Goal: Task Accomplishment & Management: Manage account settings

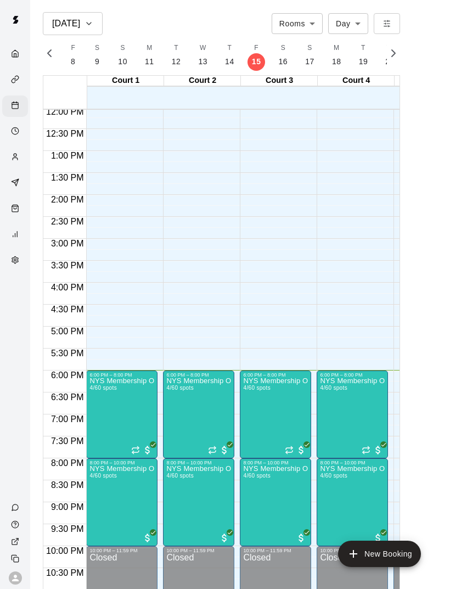
scroll to position [528, 0]
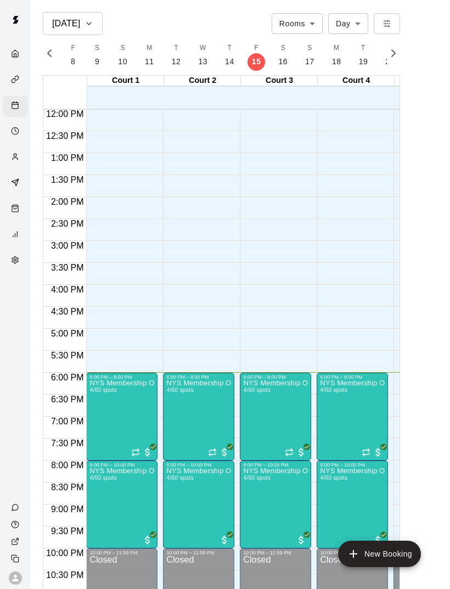
click at [111, 412] on div at bounding box center [101, 418] width 22 height 74
click at [98, 418] on img "edit" at bounding box center [101, 417] width 13 height 13
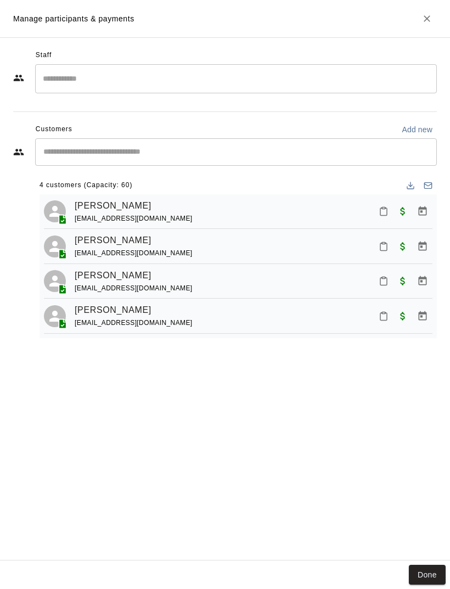
click at [376, 245] on button "Mark attendance" at bounding box center [383, 246] width 19 height 19
click at [416, 240] on p "[PERSON_NAME] attended" at bounding box center [438, 244] width 97 height 11
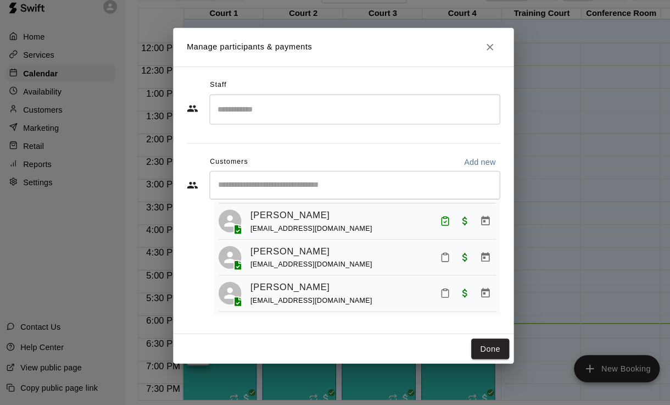
scroll to position [53, 0]
click at [450, 340] on button "Done" at bounding box center [476, 350] width 37 height 20
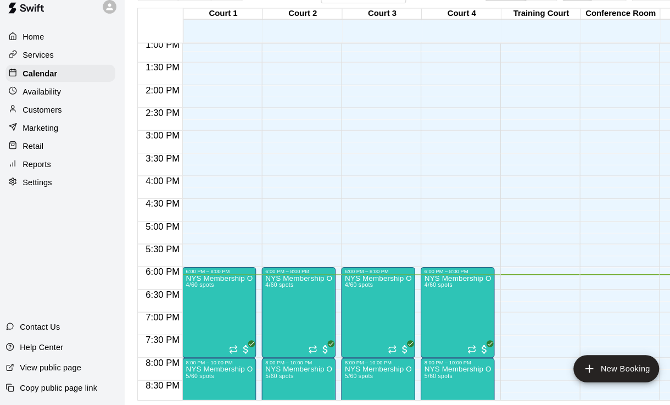
scroll to position [575, 0]
click at [180, 314] on div at bounding box center [191, 346] width 22 height 74
click at [186, 339] on img "edit" at bounding box center [191, 345] width 13 height 13
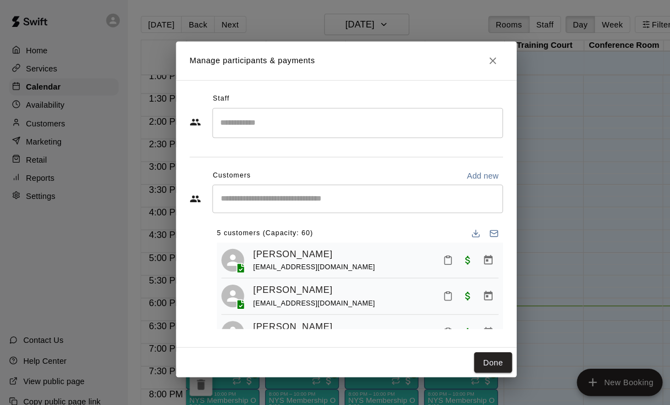
scroll to position [0, 0]
click at [450, 351] on button "Done" at bounding box center [476, 350] width 37 height 20
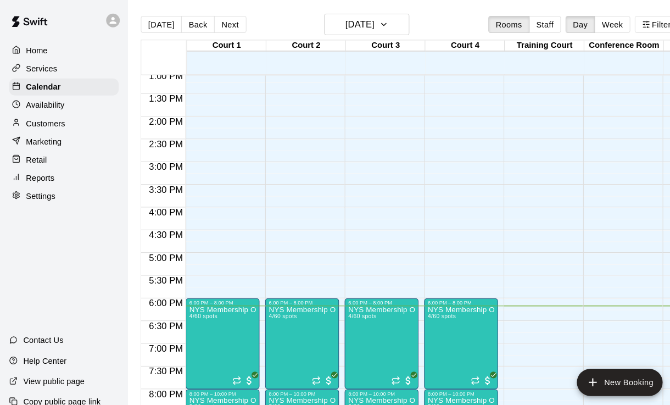
click at [273, 336] on img "edit" at bounding box center [271, 334] width 13 height 13
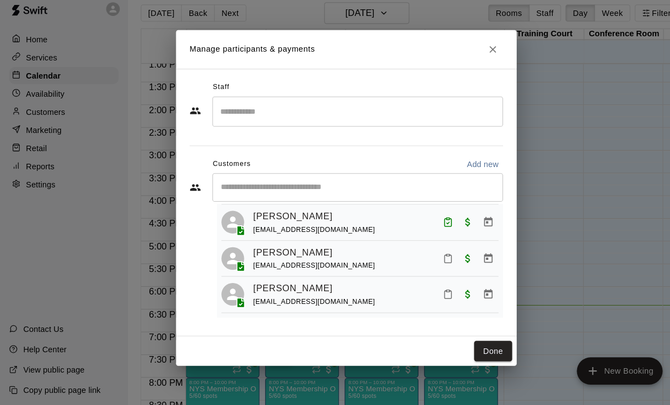
click at [450, 342] on button "Done" at bounding box center [476, 350] width 37 height 20
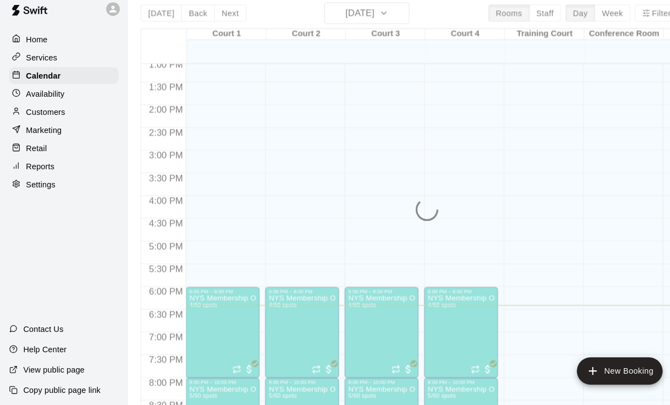
scroll to position [59, 0]
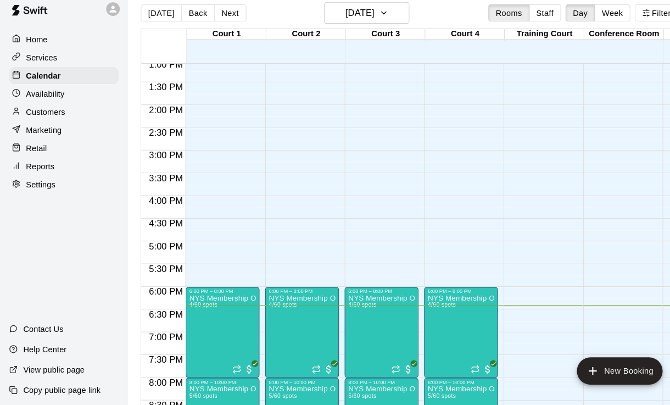
click at [188, 317] on img "edit" at bounding box center [194, 323] width 13 height 13
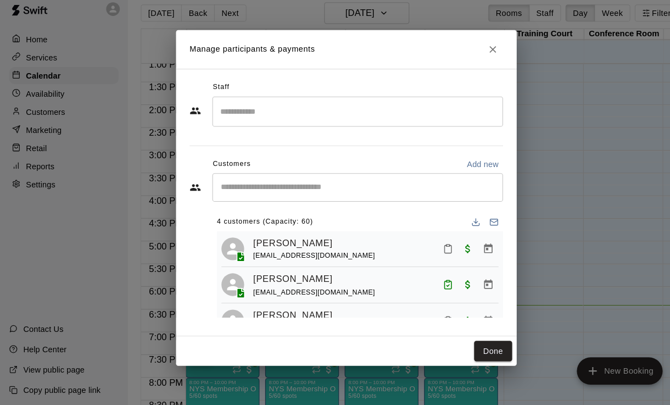
click at [429, 247] on icon "Mark attendance" at bounding box center [433, 252] width 10 height 10
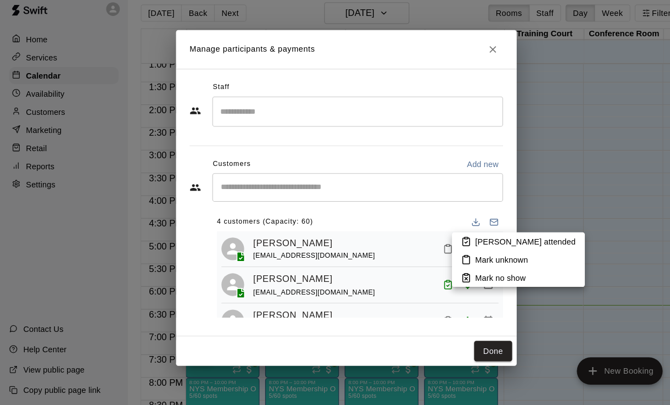
click at [450, 239] on p "[PERSON_NAME] attended" at bounding box center [508, 244] width 97 height 11
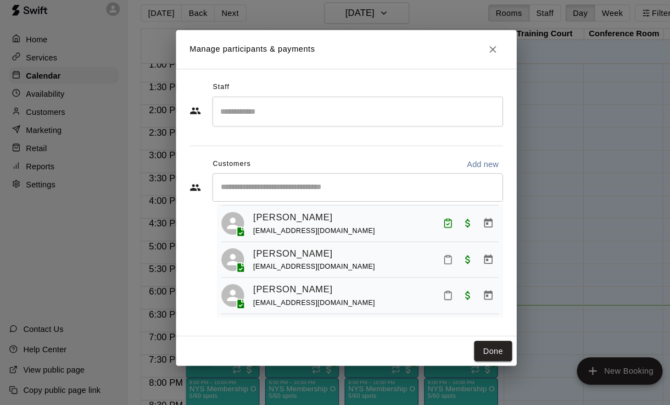
click at [427, 291] on button "Mark attendance" at bounding box center [433, 296] width 19 height 19
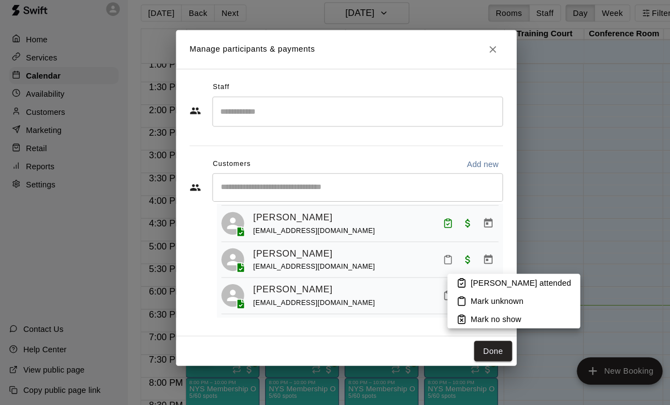
click at [450, 279] on p "[PERSON_NAME] attended" at bounding box center [503, 284] width 97 height 11
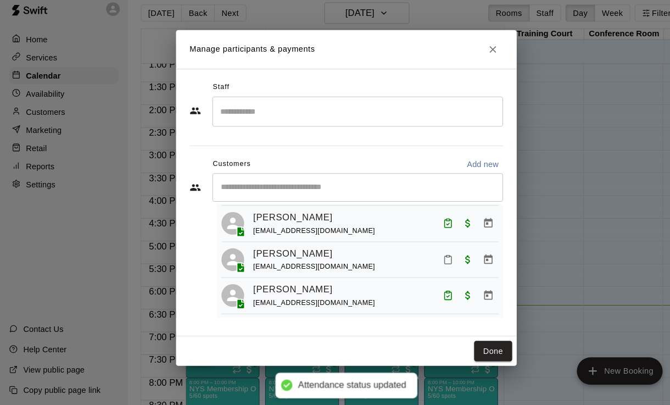
click at [436, 259] on icon "Mark attendance" at bounding box center [433, 263] width 7 height 8
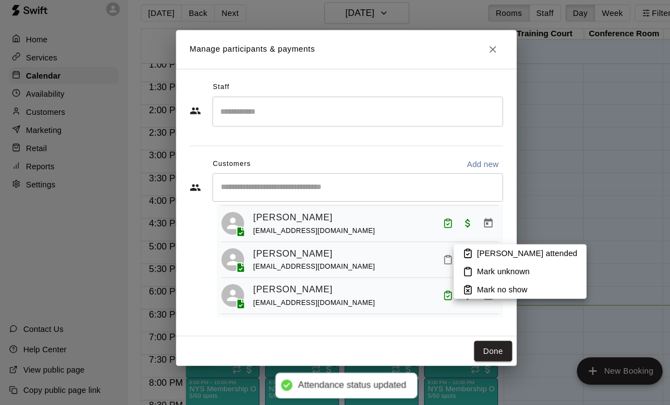
click at [450, 247] on li "[PERSON_NAME] attended" at bounding box center [503, 256] width 128 height 18
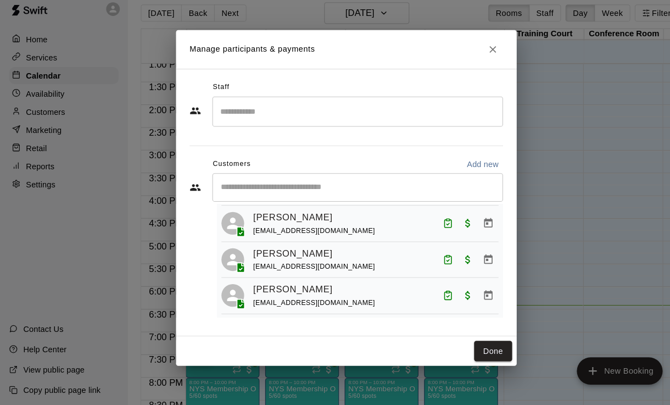
click at [450, 340] on button "Done" at bounding box center [476, 350] width 37 height 20
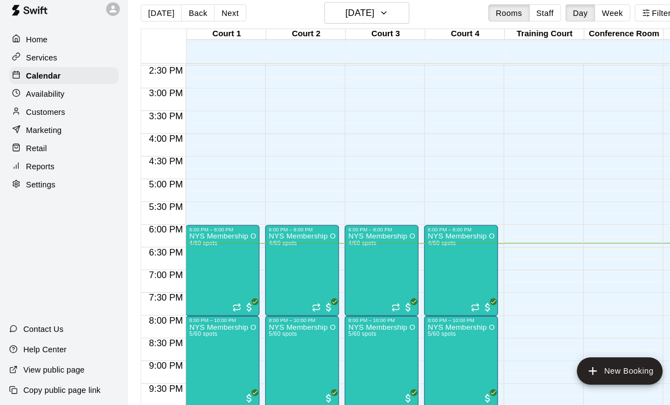
scroll to position [623, 0]
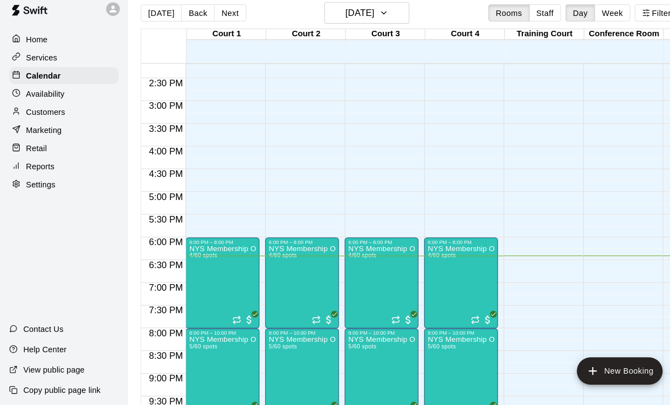
click at [450, 356] on button "New Booking" at bounding box center [599, 369] width 83 height 26
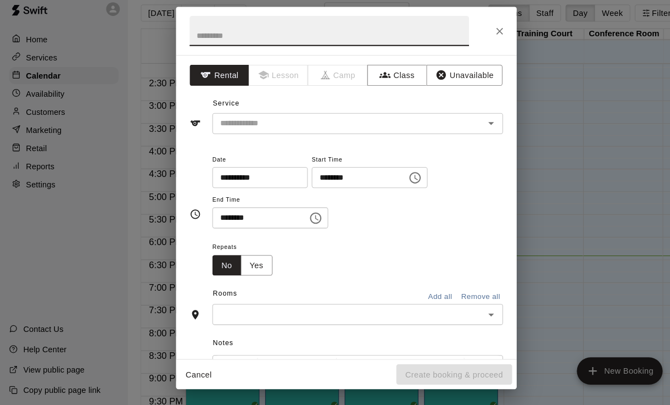
click at [450, 27] on div at bounding box center [334, 41] width 329 height 47
click at [450, 18] on div at bounding box center [334, 41] width 329 height 47
click at [450, 31] on button "Close" at bounding box center [483, 41] width 20 height 20
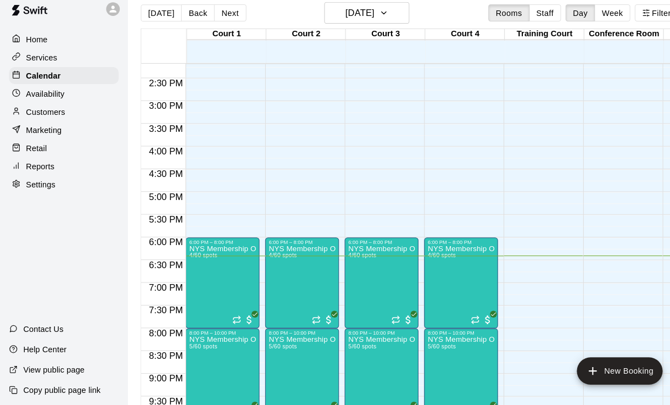
click at [349, 244] on icon "edit" at bounding box center [348, 249] width 10 height 10
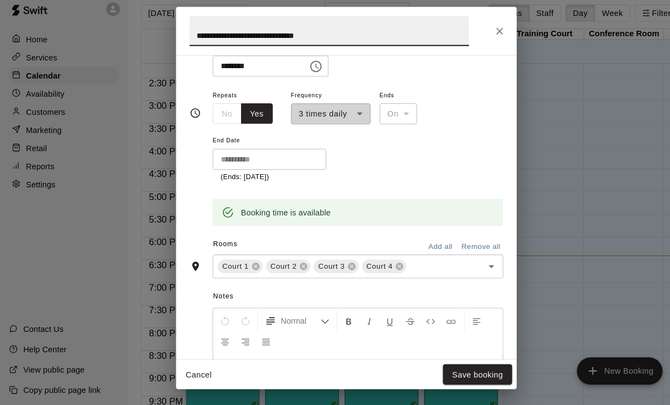
scroll to position [199, 0]
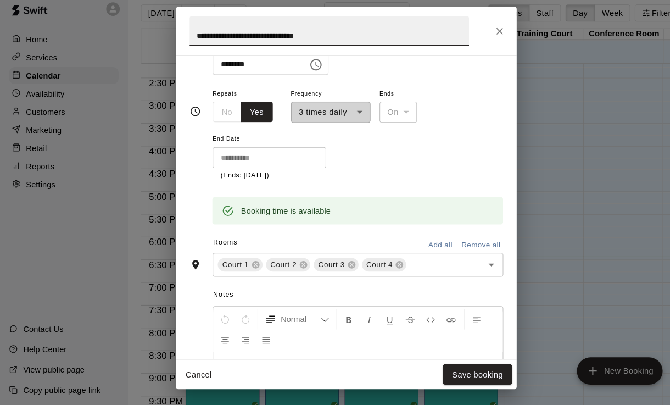
click at [384, 263] on icon at bounding box center [386, 266] width 7 height 7
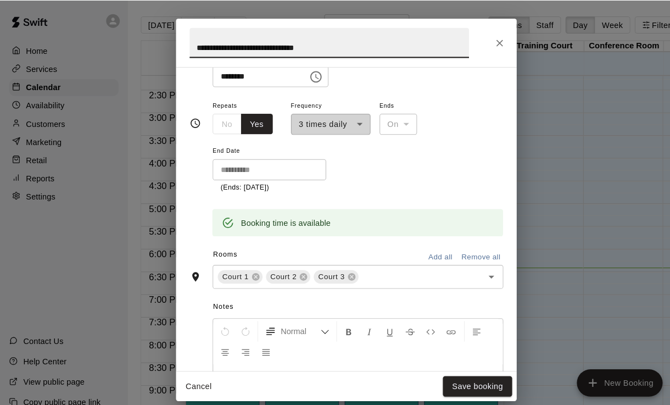
click at [446, 372] on button "Save booking" at bounding box center [461, 373] width 67 height 20
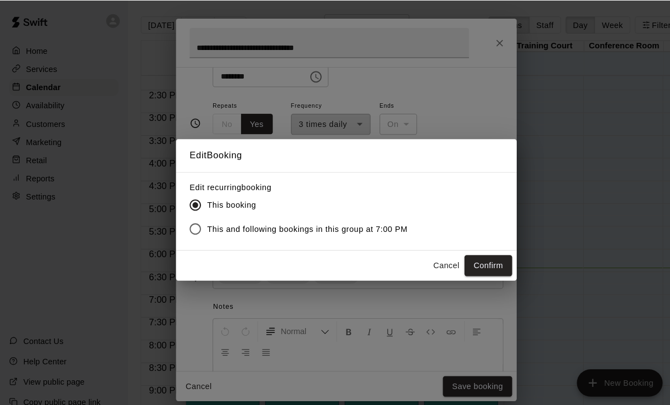
click at [450, 248] on button "Confirm" at bounding box center [472, 256] width 46 height 20
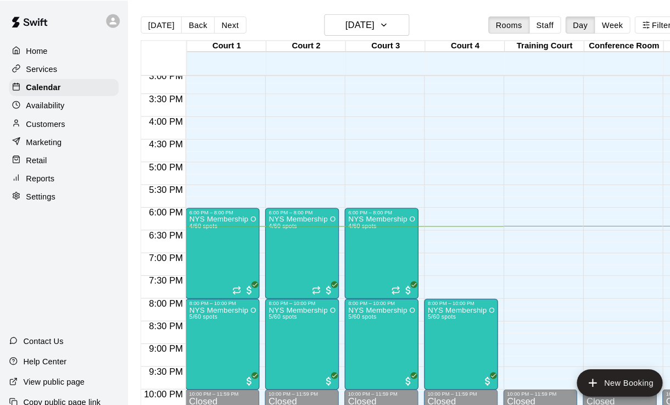
scroll to position [665, -1]
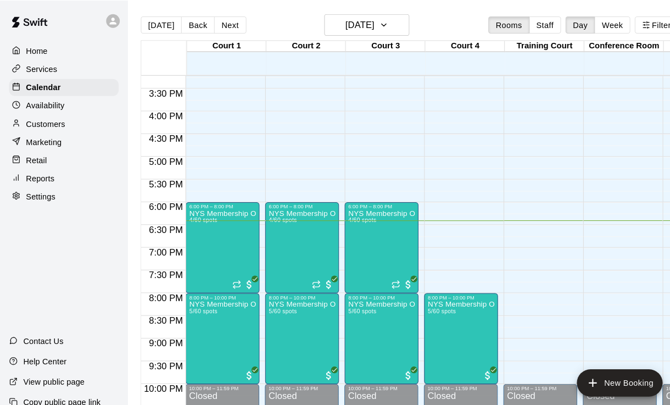
click at [450, 373] on button "New Booking" at bounding box center [599, 369] width 83 height 26
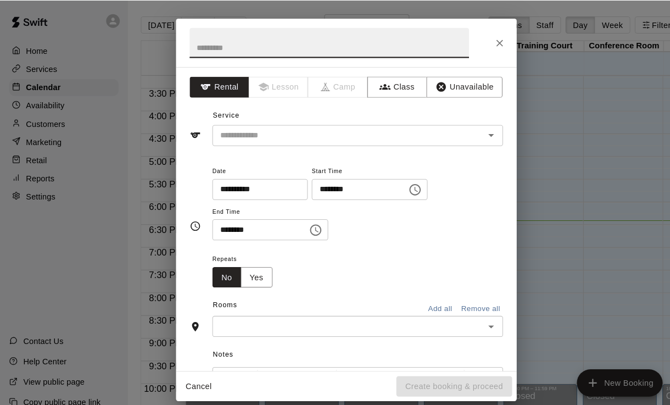
scroll to position [669, 0]
click at [346, 32] on input "text" at bounding box center [318, 40] width 270 height 29
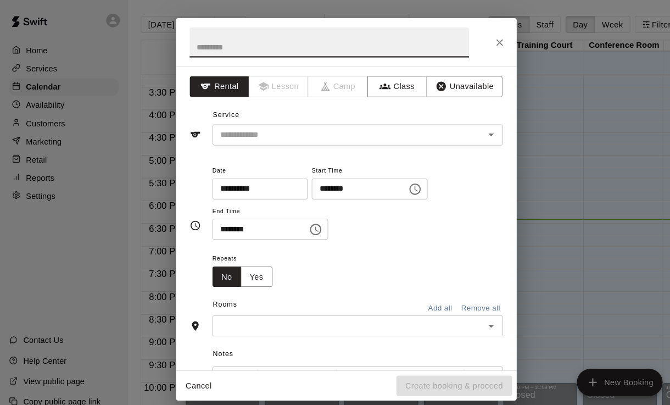
click at [446, 124] on input "text" at bounding box center [330, 131] width 242 height 14
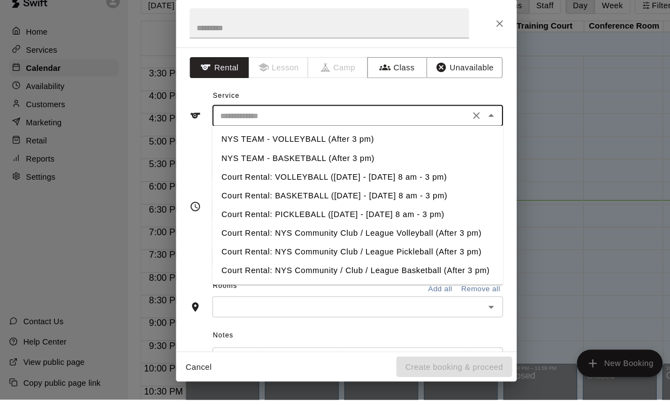
click at [399, 74] on button "Class" at bounding box center [384, 84] width 58 height 20
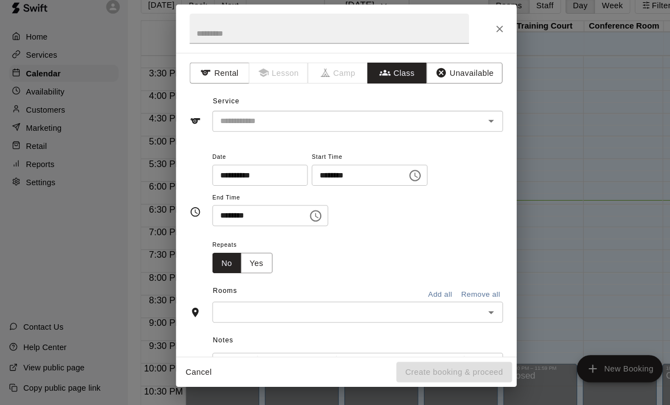
click at [408, 124] on input "text" at bounding box center [337, 131] width 256 height 14
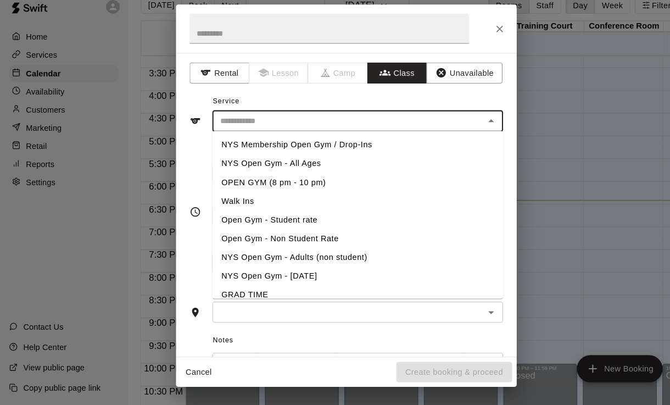
scroll to position [5, 0]
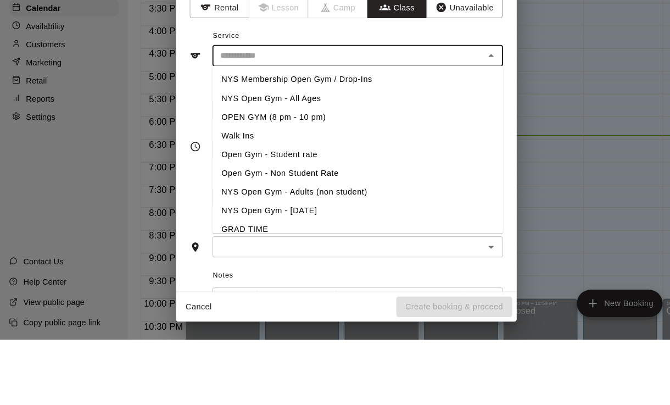
click at [301, 199] on li "Walk Ins" at bounding box center [345, 208] width 281 height 18
type input "********"
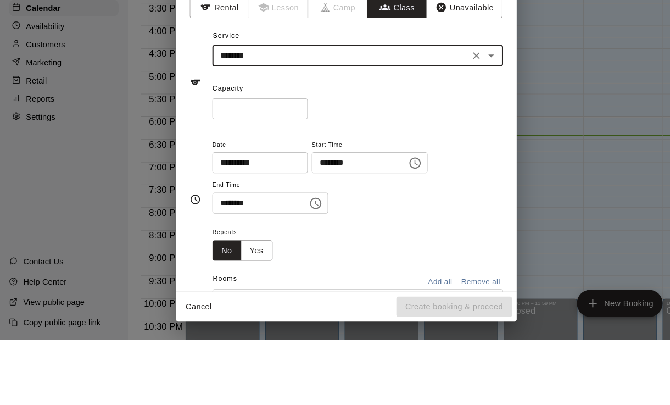
click at [310, 200] on div "**********" at bounding box center [334, 268] width 303 height 137
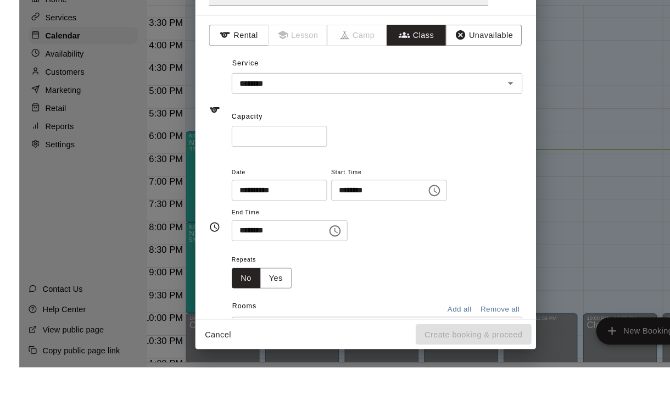
scroll to position [32, 0]
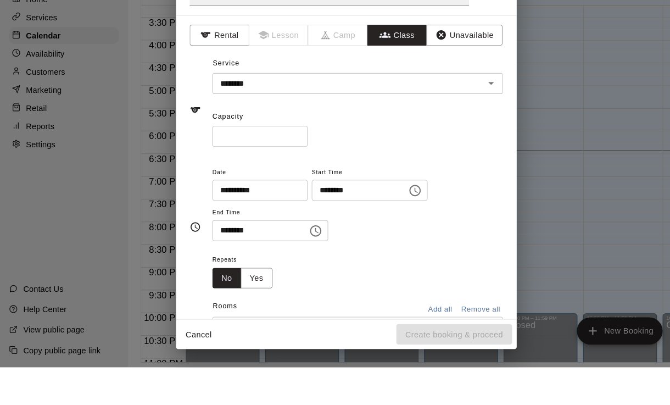
click at [332, 46] on input "text" at bounding box center [318, 40] width 270 height 29
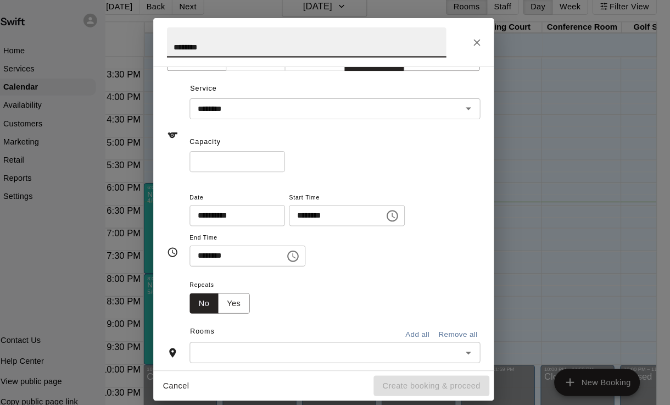
scroll to position [26, 0]
type input "********"
click at [237, 150] on input "*" at bounding box center [251, 155] width 92 height 20
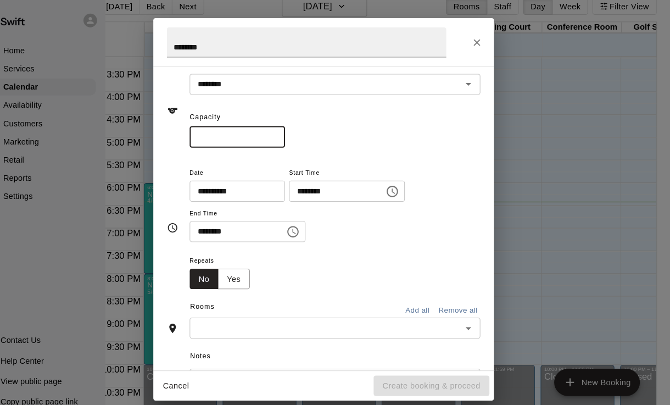
scroll to position [42, 0]
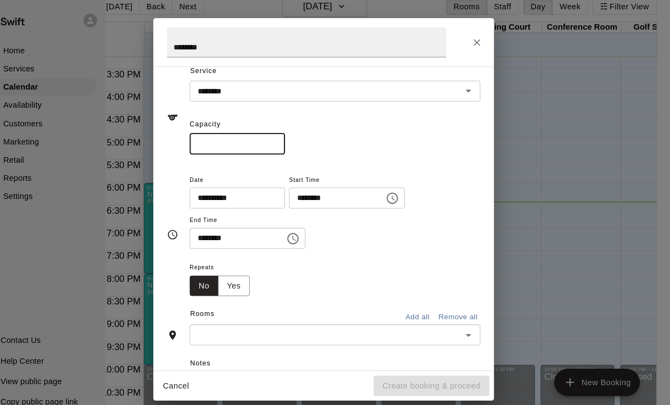
type input "**"
click at [396, 188] on icon "Choose time, selected time is 5:00 PM" at bounding box center [401, 191] width 11 height 11
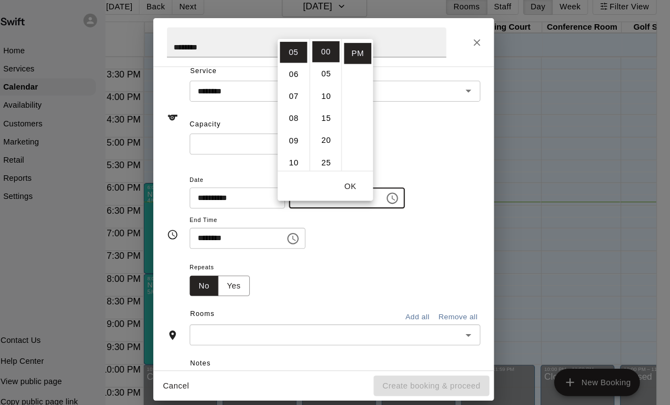
scroll to position [105, 0]
click at [293, 61] on li "07" at bounding box center [306, 71] width 26 height 20
type input "********"
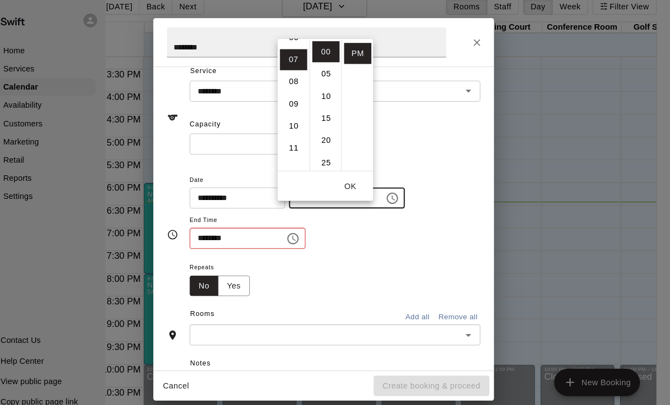
scroll to position [150, 0]
click at [344, 170] on button "OK" at bounding box center [361, 180] width 35 height 20
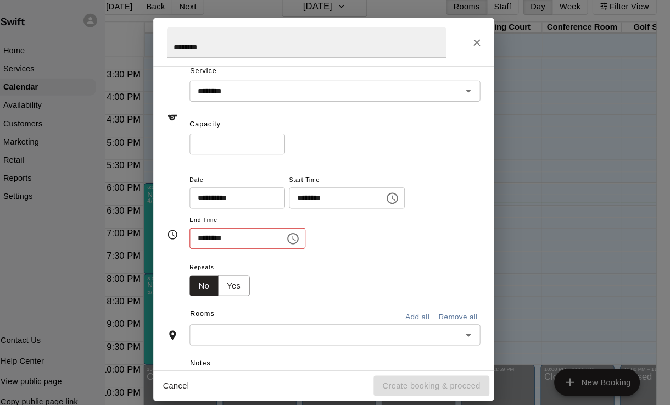
click at [299, 230] on icon "Choose time, selected time is 5:30 PM" at bounding box center [305, 230] width 13 height 13
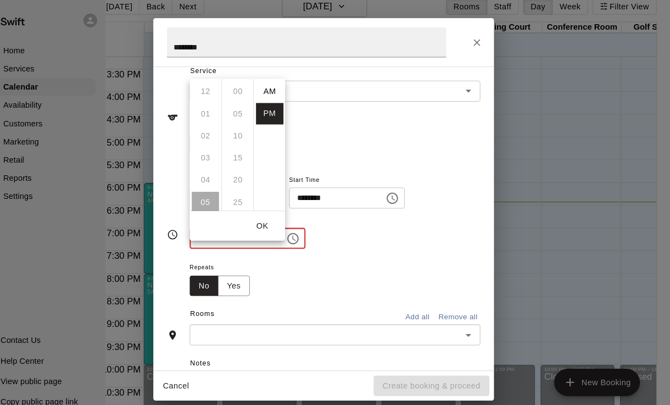
scroll to position [20, 0]
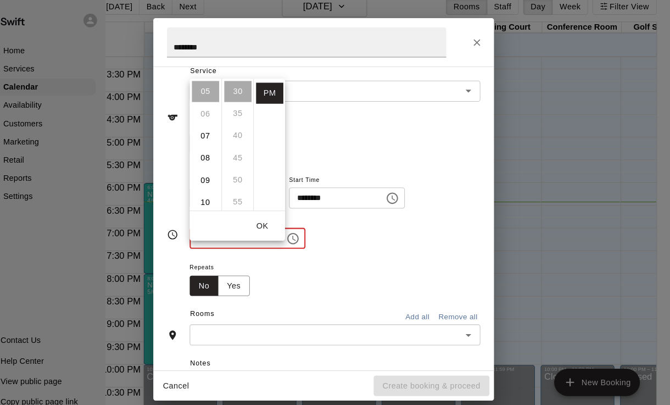
click at [208, 146] on li "08" at bounding box center [221, 152] width 26 height 20
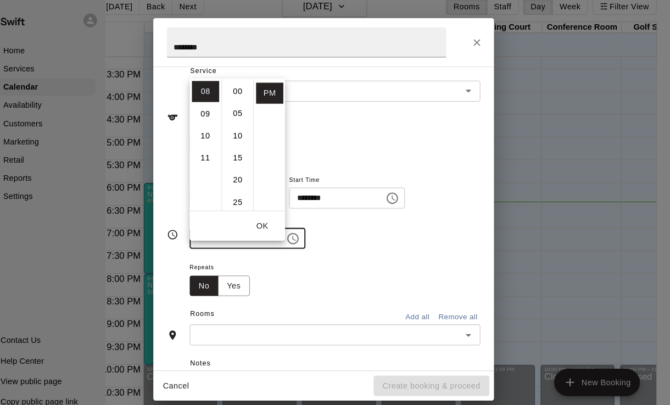
scroll to position [0, 0]
click at [239, 78] on li "00" at bounding box center [252, 88] width 26 height 20
type input "********"
click at [239, 78] on li "00" at bounding box center [252, 88] width 26 height 20
click at [263, 208] on button "OK" at bounding box center [276, 218] width 35 height 20
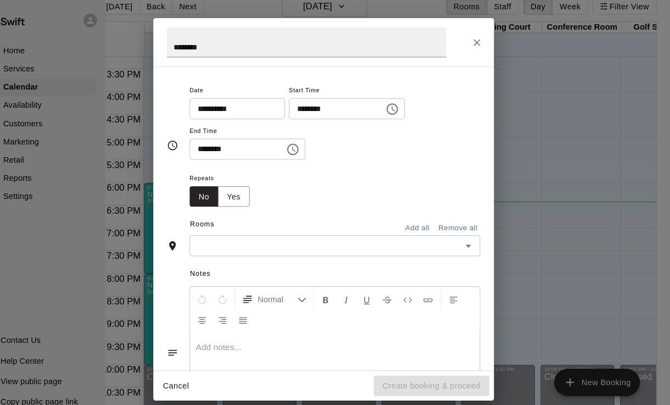
scroll to position [147, 0]
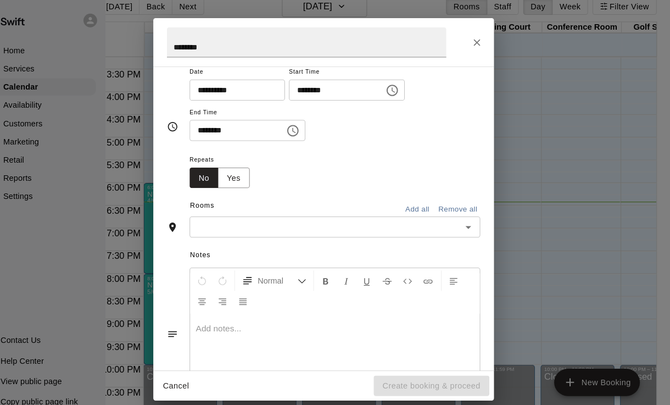
click at [443, 217] on input "text" at bounding box center [337, 220] width 256 height 14
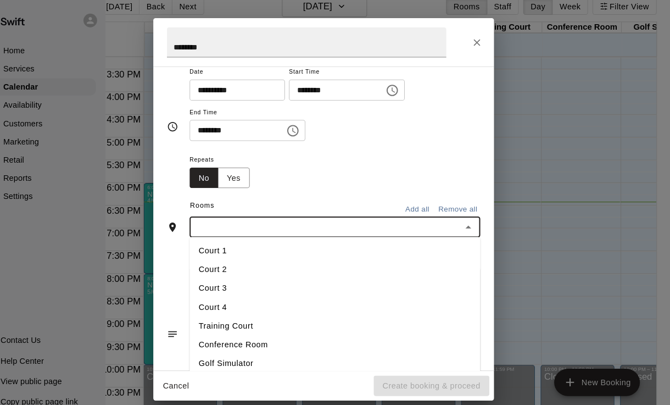
scroll to position [32, 19]
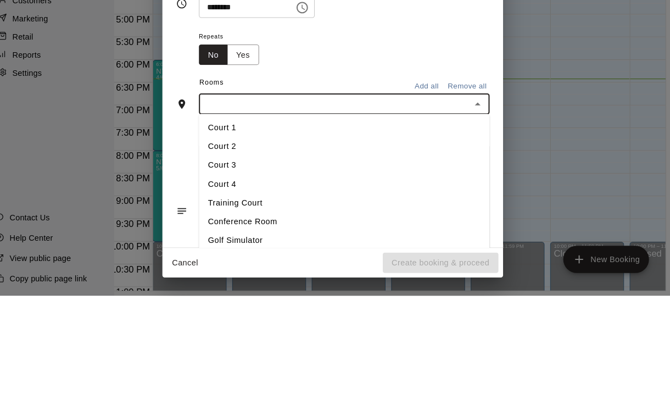
click at [228, 288] on li "Court 4" at bounding box center [345, 297] width 281 height 18
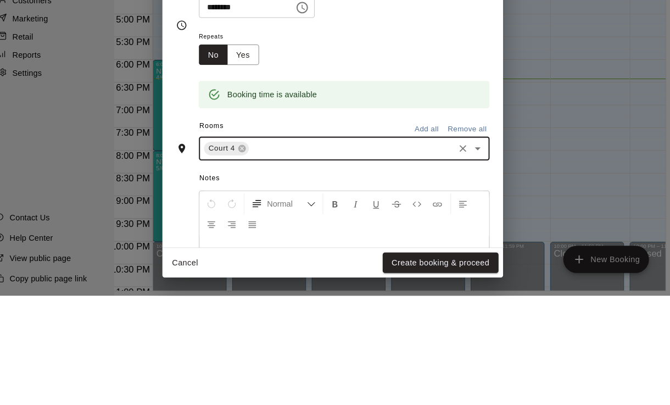
click at [433, 383] on button "Create booking & proceed" at bounding box center [439, 373] width 112 height 20
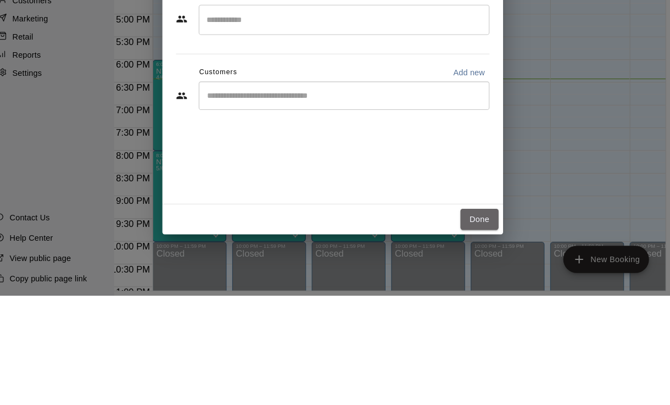
click at [450, 341] on button "Done" at bounding box center [476, 331] width 37 height 20
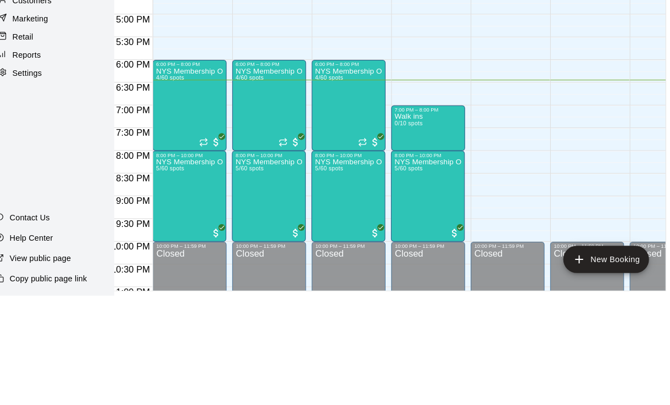
click at [387, 251] on img "edit" at bounding box center [393, 251] width 13 height 13
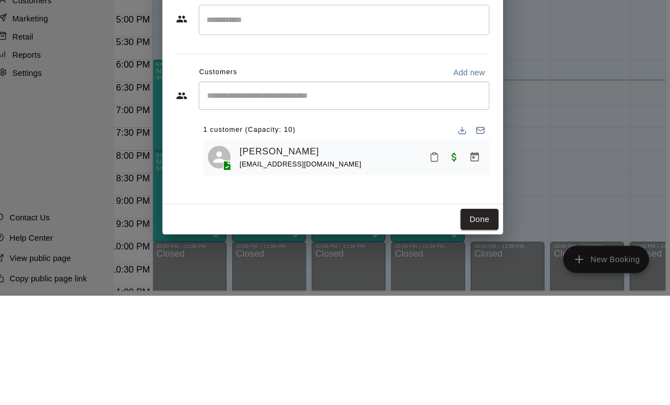
click at [399, 284] on div "Andrew Le andrewle011006@gmail.com" at bounding box center [363, 271] width 237 height 26
click at [424, 280] on button "Mark attendance" at bounding box center [433, 270] width 19 height 19
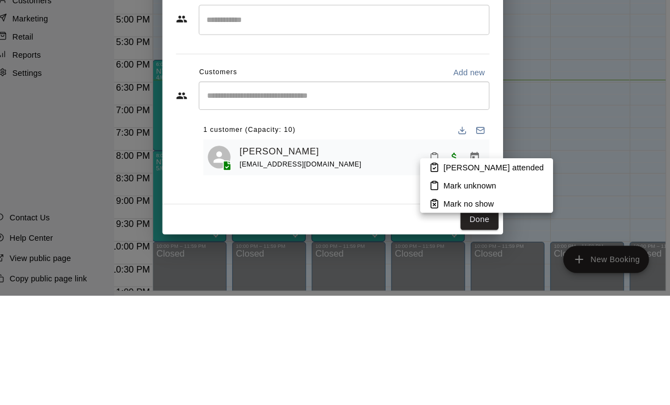
click at [430, 283] on icon at bounding box center [433, 281] width 7 height 8
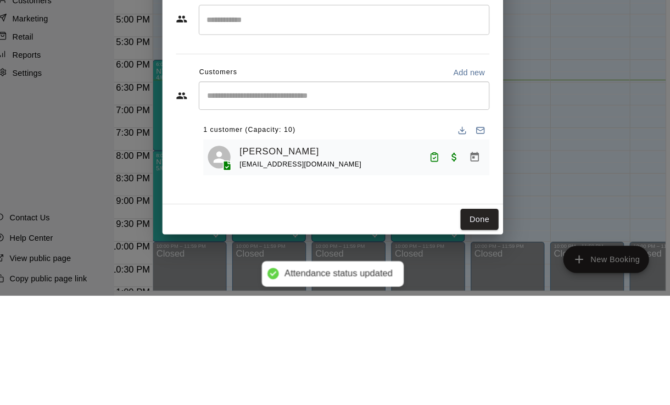
click at [450, 341] on button "Done" at bounding box center [476, 331] width 37 height 20
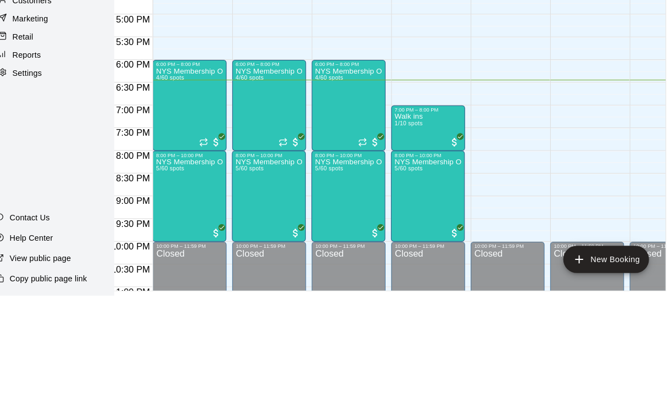
click at [233, 297] on img "edit" at bounding box center [239, 295] width 13 height 13
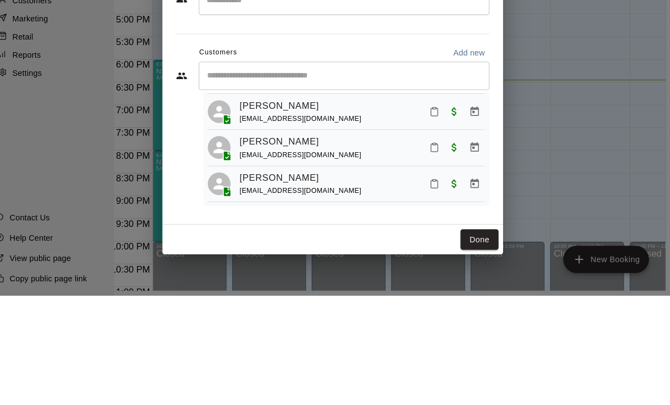
scroll to position [94, 0]
click at [450, 361] on button "Done" at bounding box center [476, 350] width 37 height 20
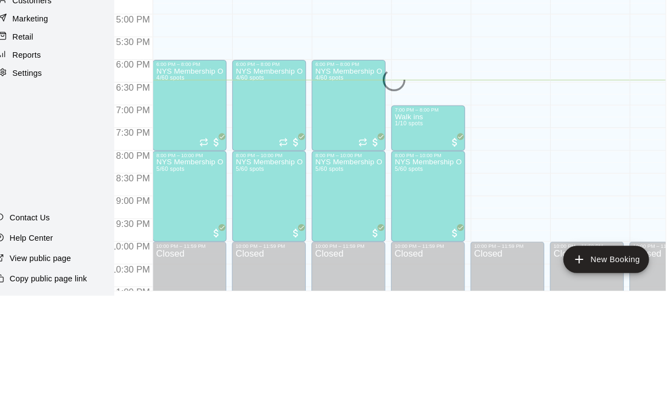
click at [450, 385] on div at bounding box center [430, 390] width 76 height 11
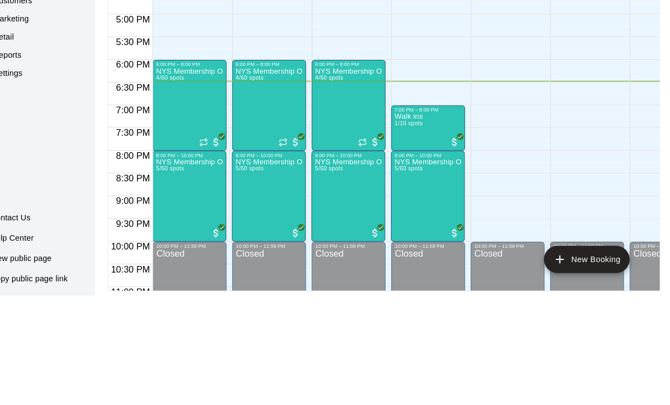
scroll to position [32, 10]
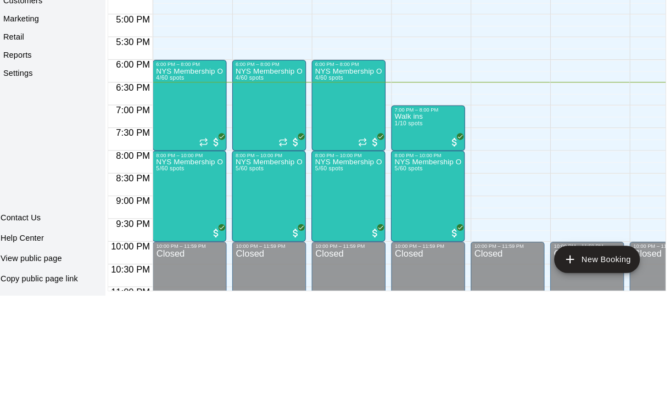
click at [29, 43] on div "Home" at bounding box center [62, 49] width 106 height 16
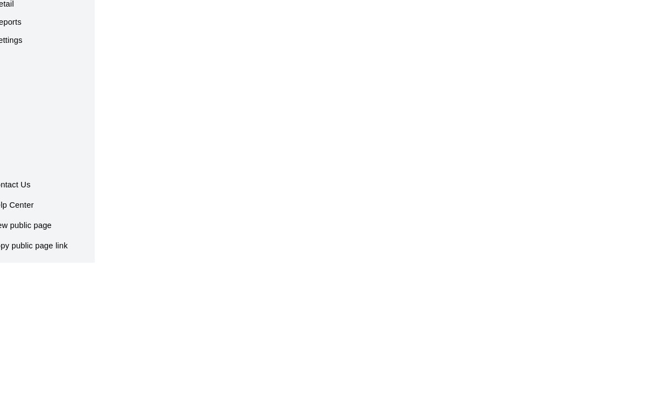
scroll to position [0, 10]
click at [25, 61] on div at bounding box center [19, 66] width 14 height 10
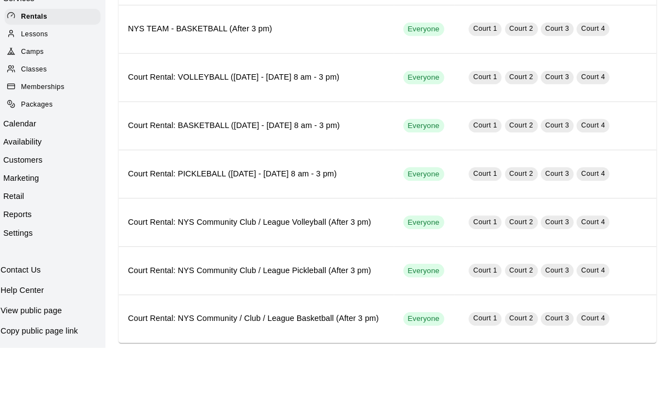
scroll to position [78, 0]
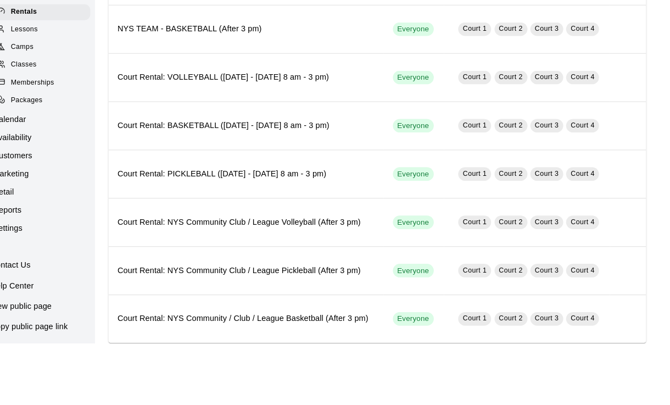
click at [37, 103] on icon at bounding box center [33, 101] width 8 height 8
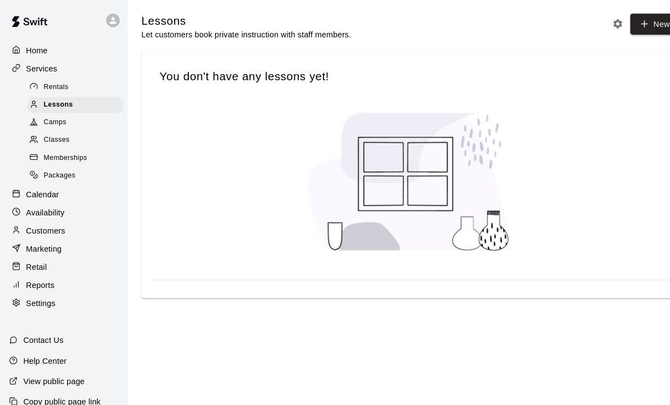
click at [44, 114] on span "Camps" at bounding box center [53, 118] width 22 height 11
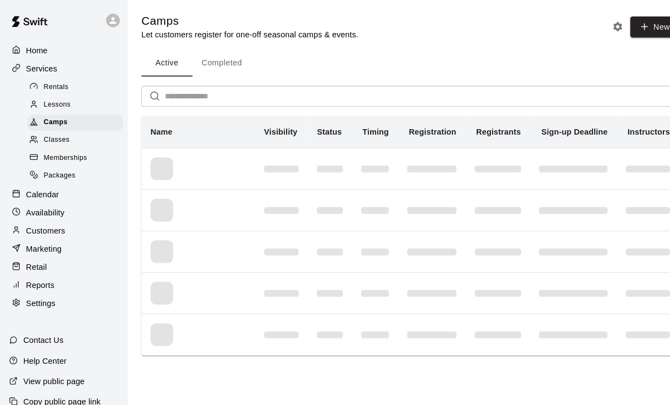
click at [45, 135] on span "Classes" at bounding box center [54, 135] width 25 height 11
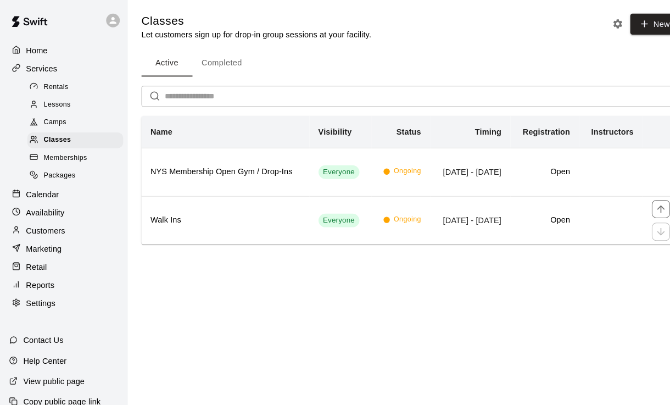
click at [205, 196] on th "Walk Ins" at bounding box center [218, 212] width 163 height 47
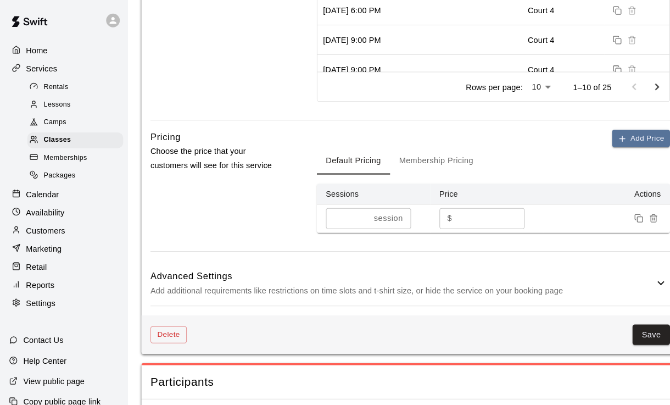
scroll to position [585, 0]
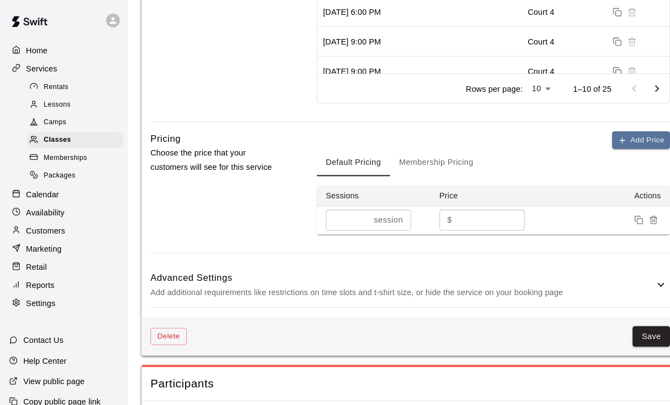
click at [450, 208] on input "*" at bounding box center [474, 213] width 66 height 20
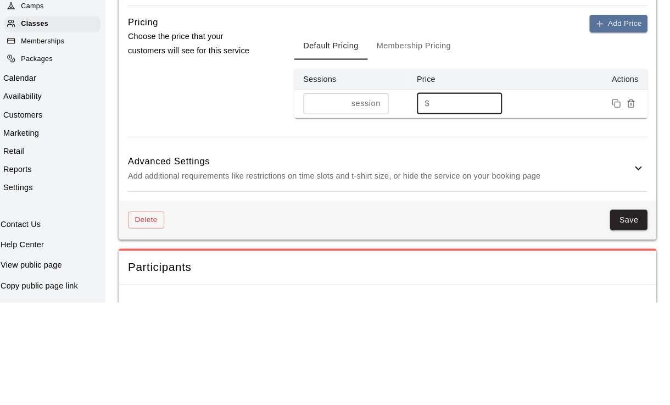
scroll to position [697, 0]
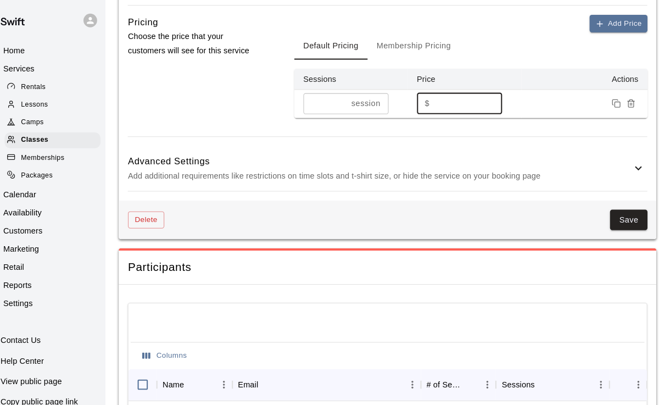
type input "*"
click at [450, 203] on button "Save" at bounding box center [630, 213] width 36 height 20
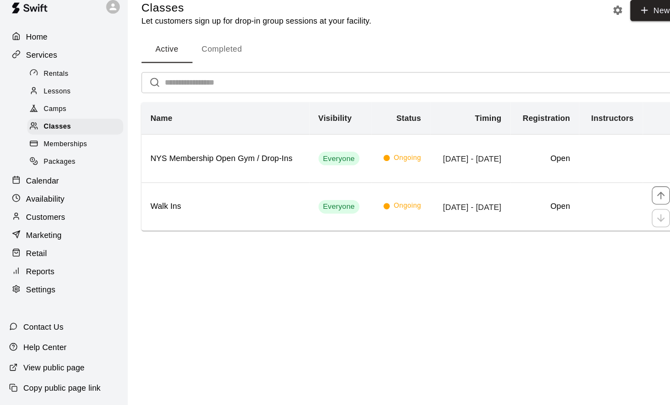
click at [169, 207] on h6 "Walk Ins" at bounding box center [218, 213] width 145 height 12
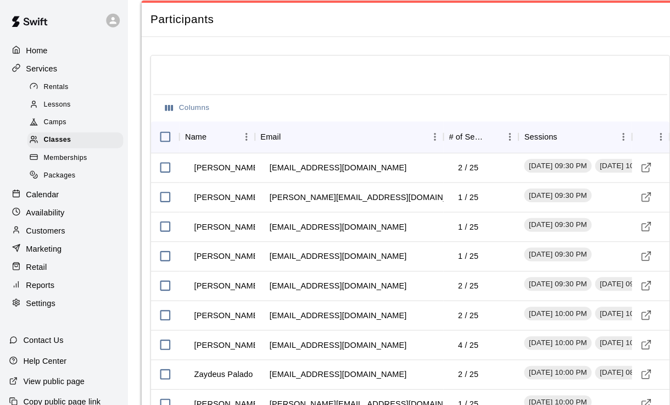
scroll to position [944, 0]
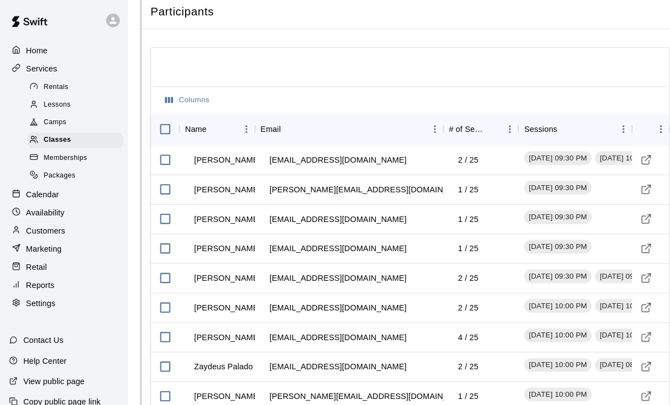
click at [31, 51] on p "Home" at bounding box center [35, 48] width 21 height 11
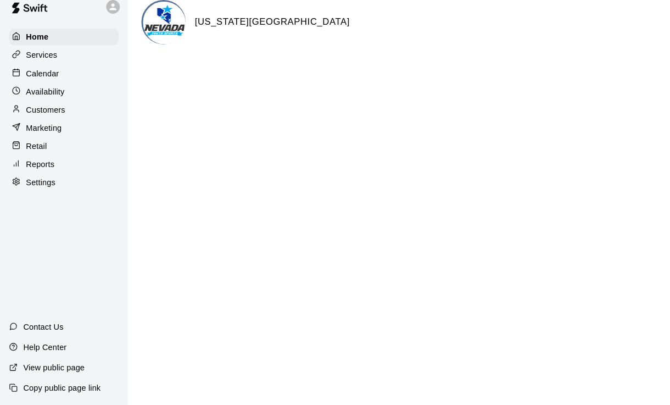
click at [27, 79] on p "Calendar" at bounding box center [41, 84] width 32 height 11
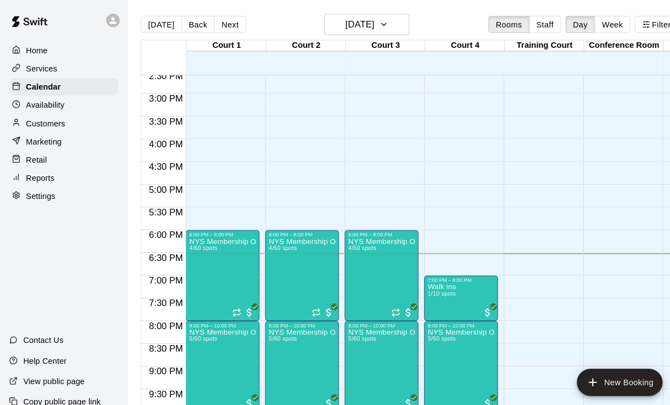
scroll to position [0, 3]
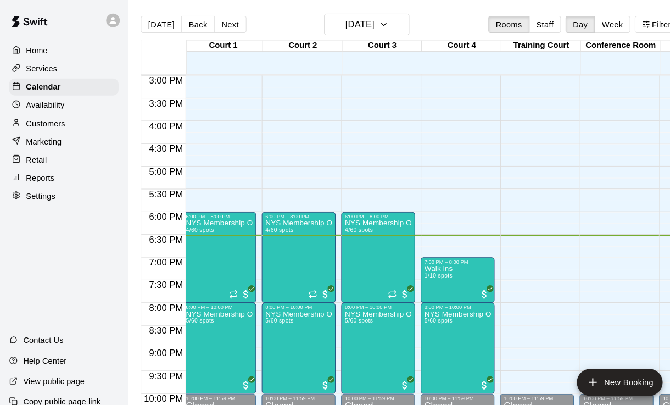
click at [408, 297] on div at bounding box center [335, 202] width 670 height 405
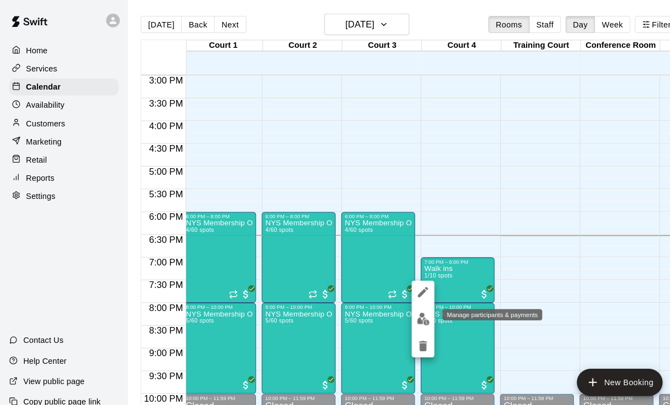
click at [404, 308] on img "edit" at bounding box center [409, 308] width 13 height 13
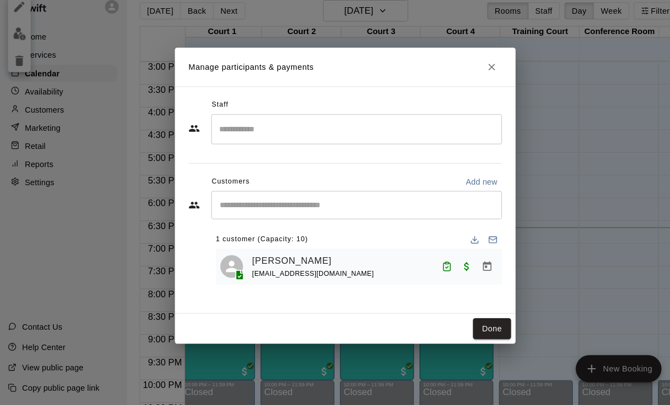
click at [450, 325] on button "Done" at bounding box center [476, 331] width 37 height 20
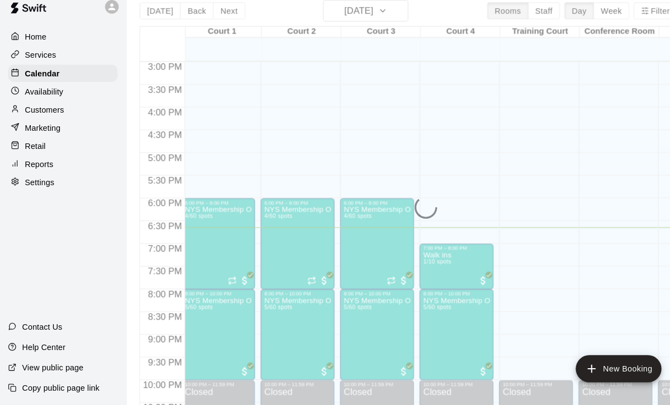
click at [450, 323] on div "Done" at bounding box center [334, 330] width 329 height 29
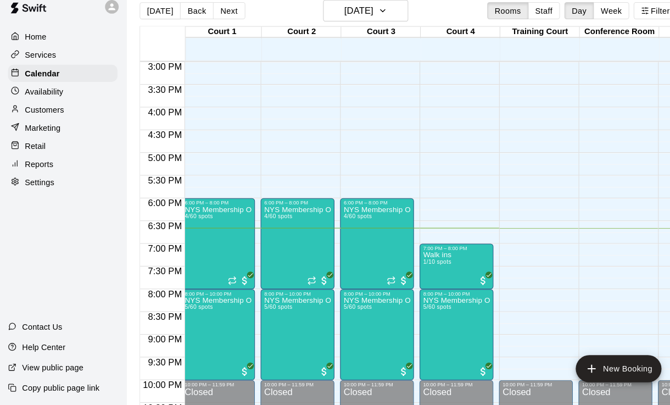
click at [435, 263] on span "1/10 spots" at bounding box center [423, 266] width 27 height 6
click at [418, 282] on img "edit" at bounding box center [421, 288] width 13 height 13
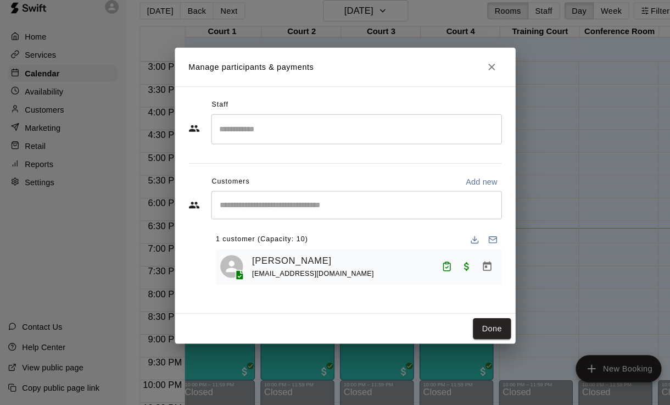
click at [450, 72] on icon "Close" at bounding box center [476, 77] width 11 height 11
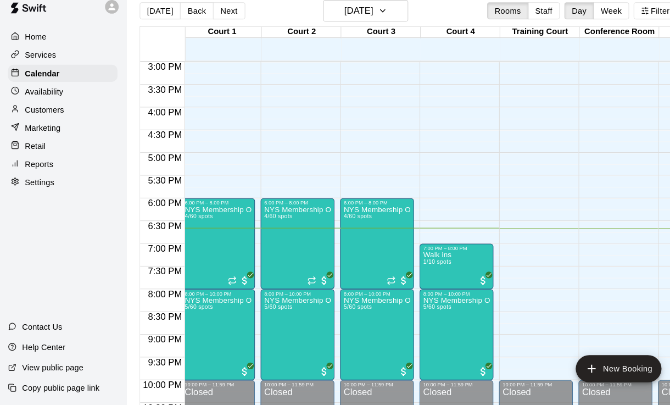
click at [450, 73] on div at bounding box center [445, 78] width 76 height 11
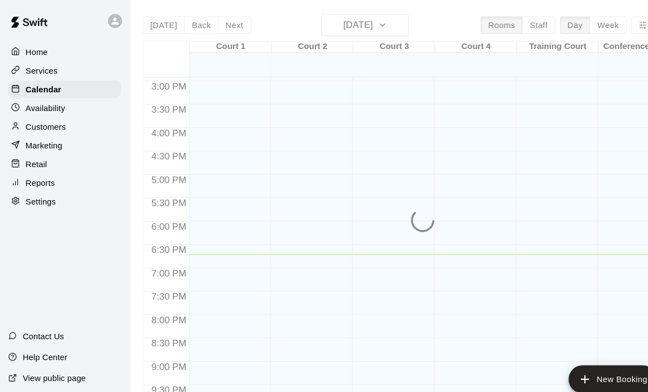
scroll to position [656, 0]
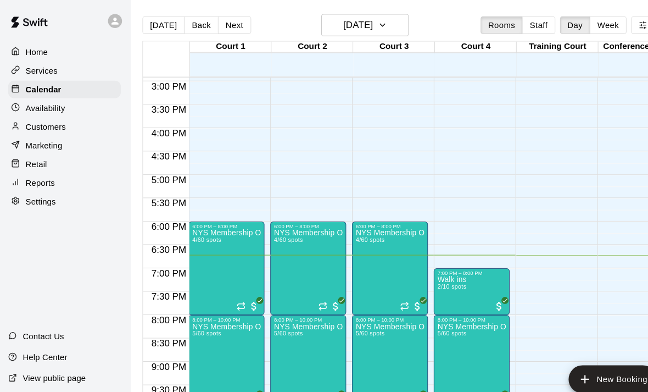
click at [433, 270] on span "2/10 spots" at bounding box center [425, 269] width 27 height 6
click at [429, 269] on button "edit" at bounding box center [424, 278] width 22 height 22
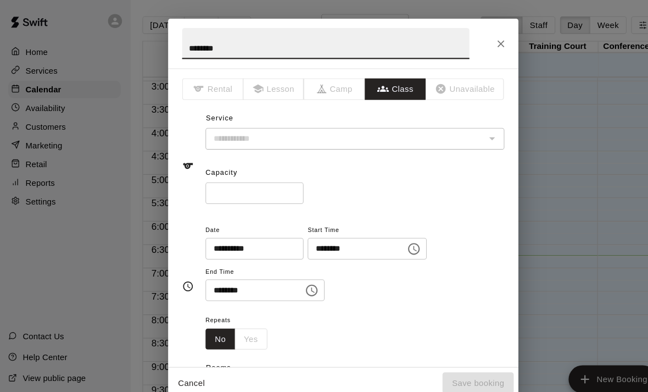
click at [473, 36] on icon "Close" at bounding box center [472, 41] width 11 height 11
type input "********"
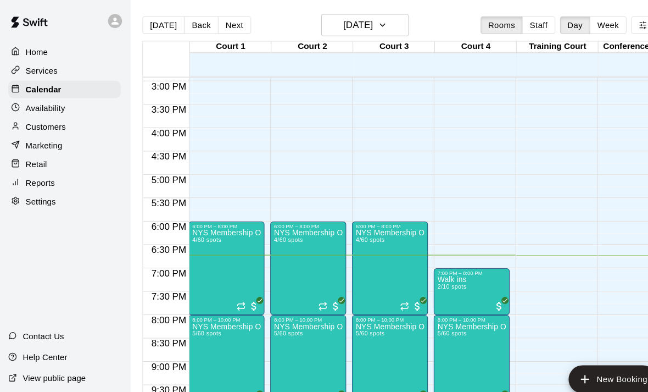
click at [59, 70] on div "Services" at bounding box center [62, 66] width 106 height 16
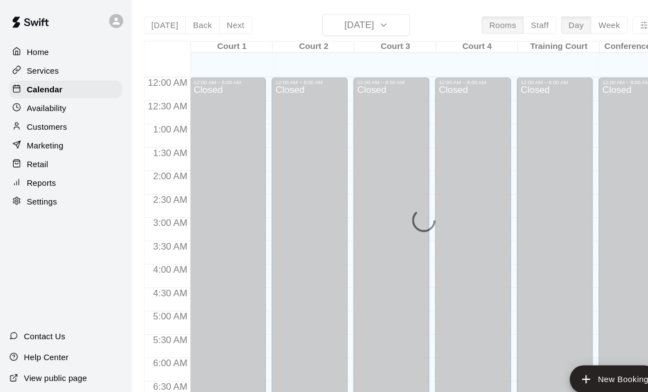
scroll to position [656, 0]
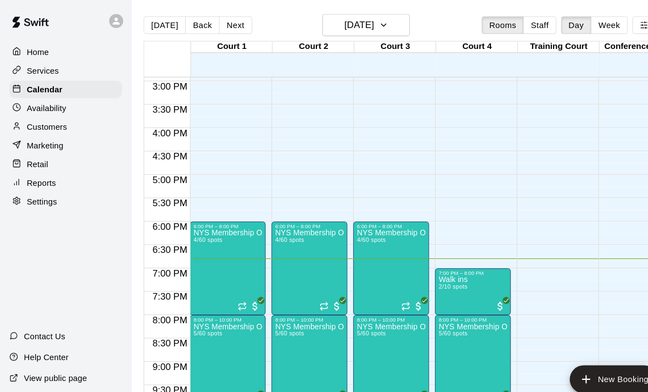
click at [421, 295] on img "edit" at bounding box center [425, 298] width 13 height 13
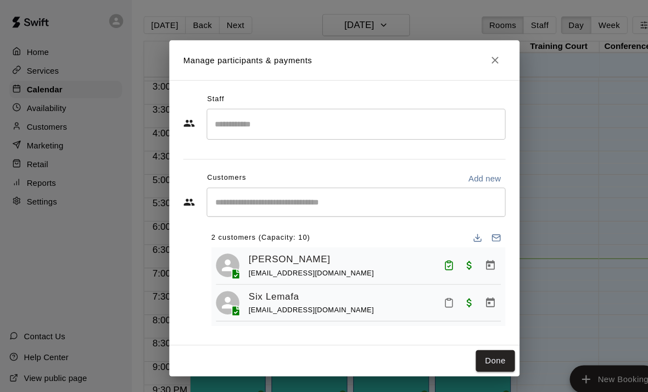
click at [414, 281] on button "Mark attendance" at bounding box center [422, 284] width 19 height 19
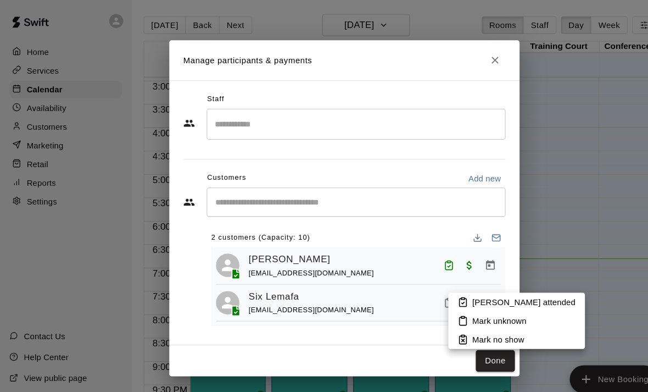
click at [424, 274] on div at bounding box center [324, 196] width 648 height 392
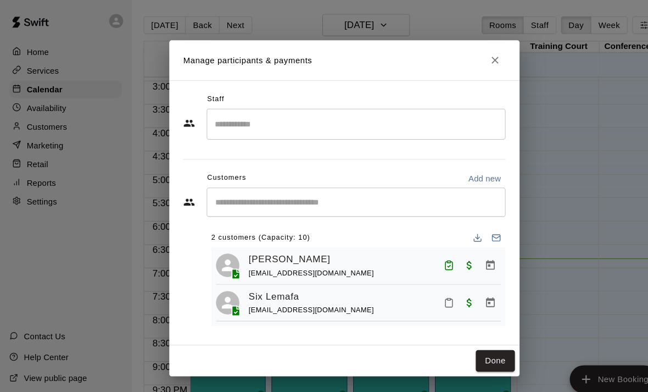
click at [423, 273] on div "Mark attended Mark unknown Mark no show" at bounding box center [328, 196] width 639 height 392
click at [414, 289] on button "Mark attendance" at bounding box center [422, 284] width 19 height 19
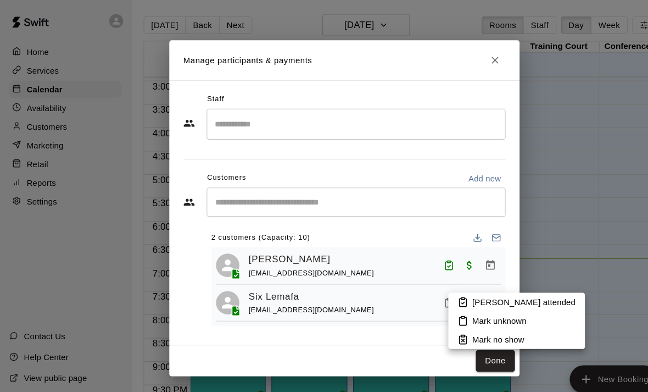
click at [430, 276] on li "[PERSON_NAME] attended" at bounding box center [486, 284] width 128 height 18
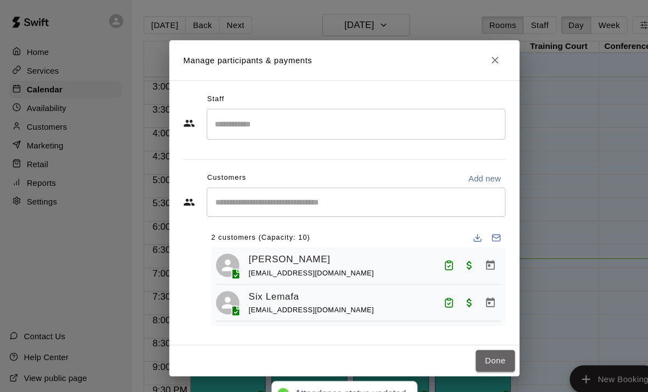
click at [455, 339] on button "Done" at bounding box center [466, 339] width 37 height 20
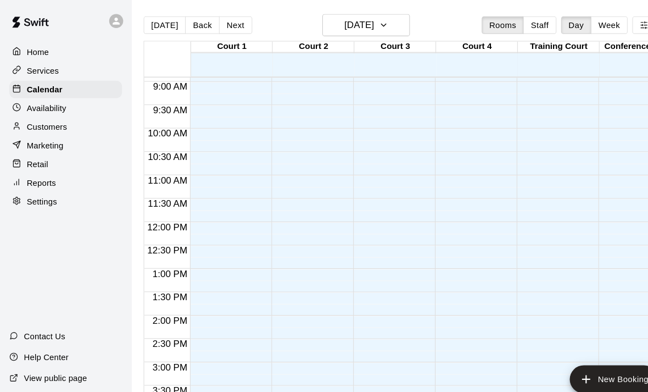
scroll to position [400, -2]
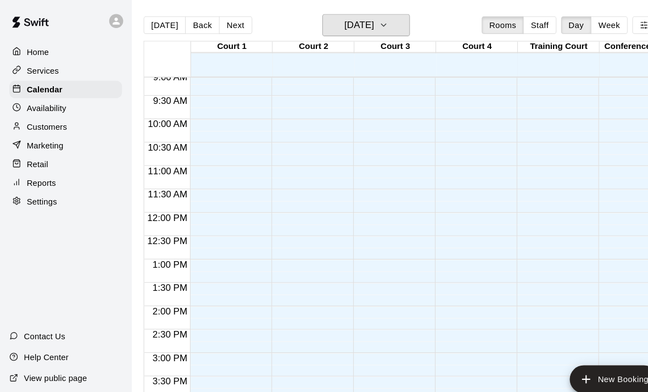
click at [363, 24] on icon "button" at bounding box center [361, 24] width 4 height 2
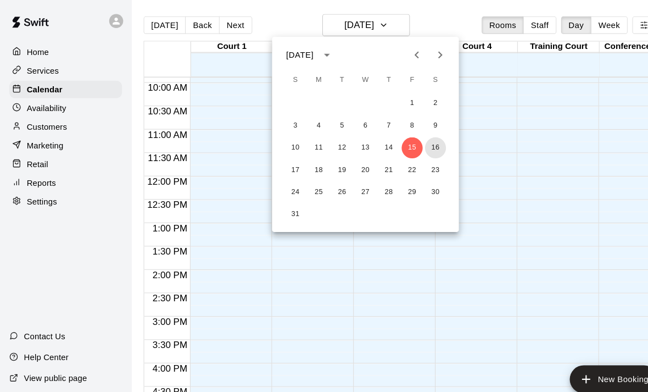
click at [411, 139] on button "16" at bounding box center [410, 139] width 20 height 20
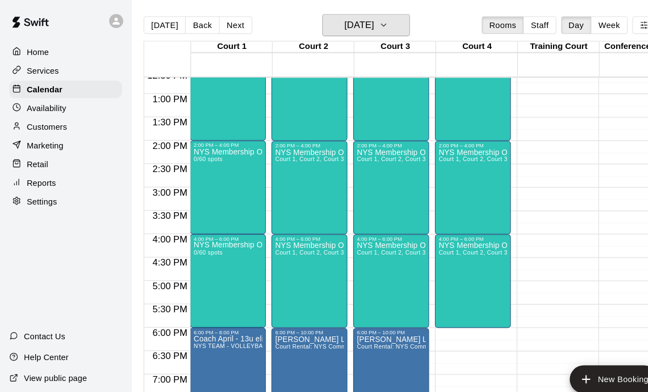
scroll to position [588, 0]
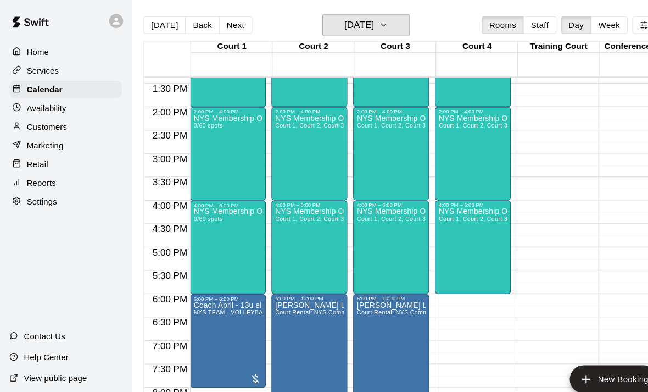
click at [340, 20] on h6 "Saturday Aug 16" at bounding box center [338, 23] width 28 height 15
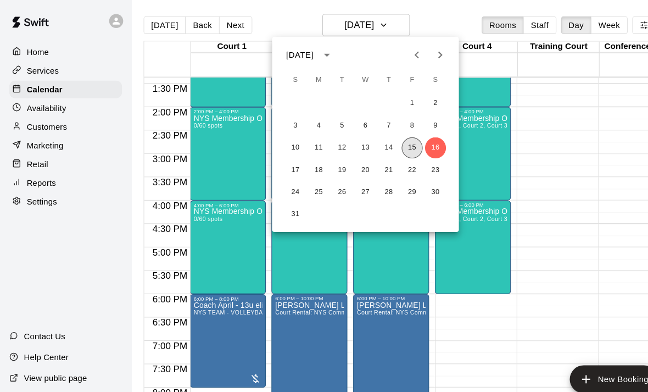
click at [381, 144] on button "15" at bounding box center [388, 139] width 20 height 20
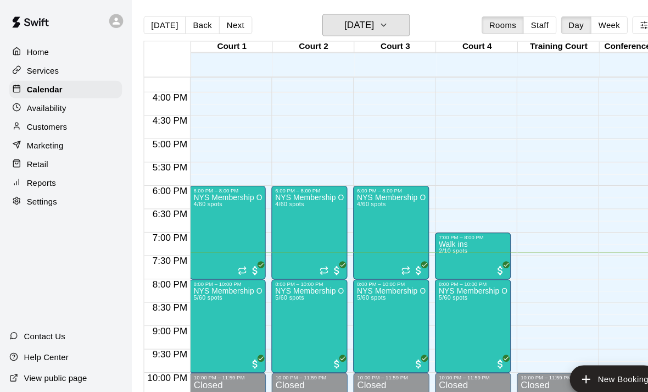
scroll to position [689, 0]
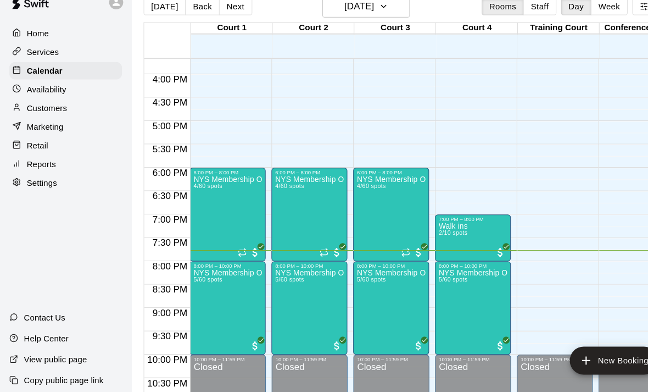
click at [353, 285] on img "edit" at bounding box center [348, 291] width 13 height 13
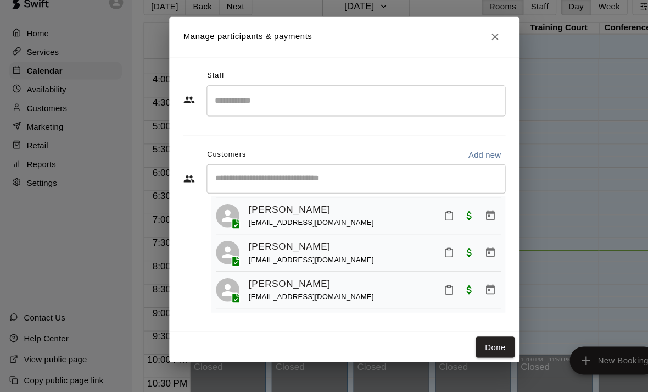
scroll to position [94, 0]
click at [425, 246] on button "Mark attendance" at bounding box center [422, 255] width 19 height 19
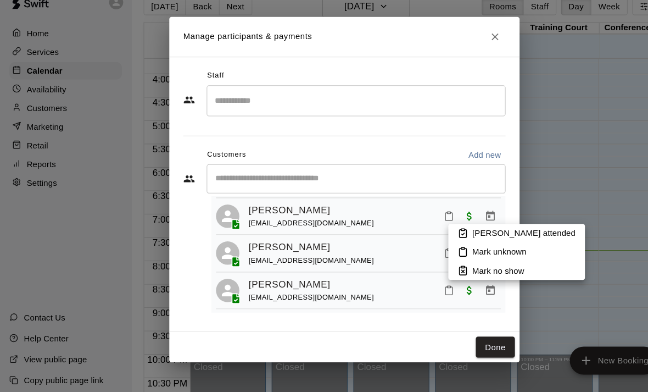
click at [450, 231] on p "[PERSON_NAME] attended" at bounding box center [492, 236] width 97 height 11
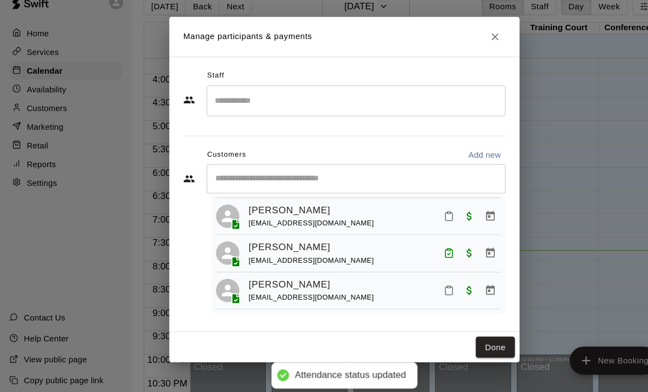
click at [467, 334] on button "Done" at bounding box center [466, 344] width 37 height 20
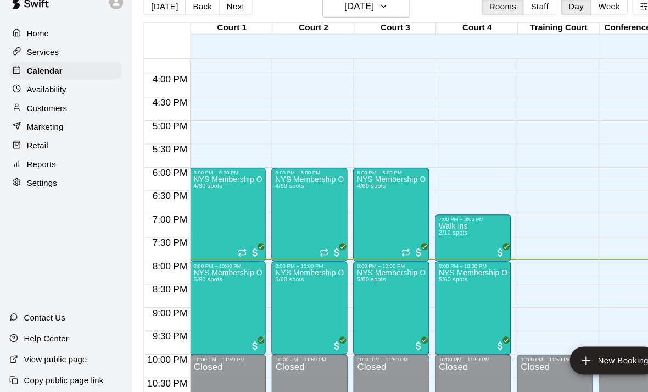
click at [424, 260] on icon "edit" at bounding box center [425, 265] width 10 height 10
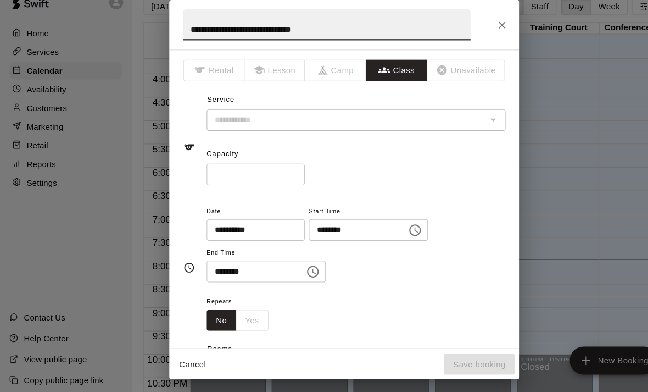
type input "**********"
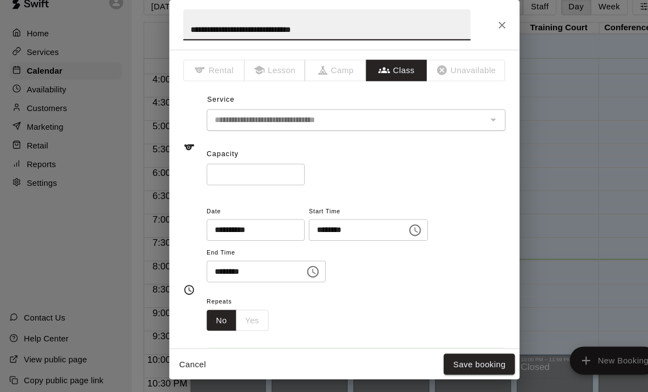
click at [466, 31] on button "Close" at bounding box center [472, 41] width 20 height 20
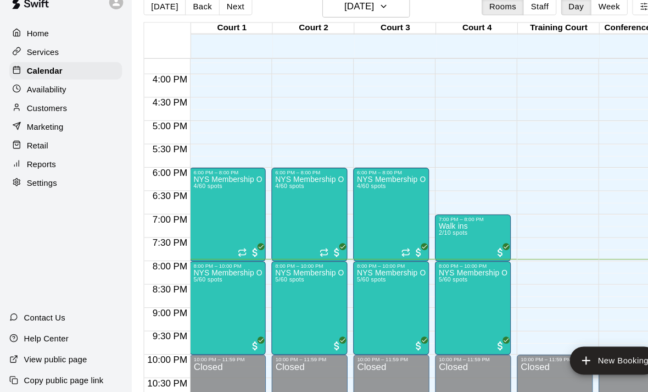
click at [416, 281] on button "edit" at bounding box center [425, 291] width 22 height 21
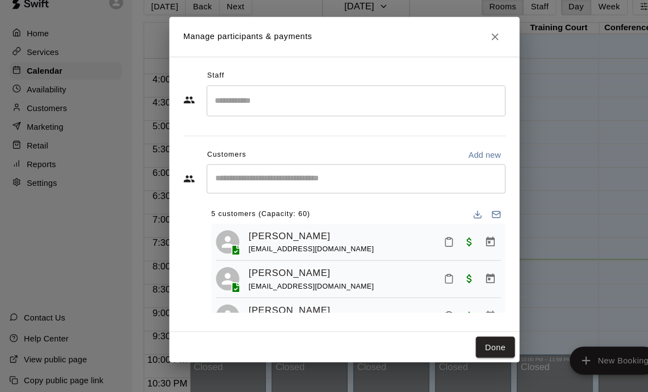
click at [456, 42] on button "Close" at bounding box center [466, 52] width 20 height 20
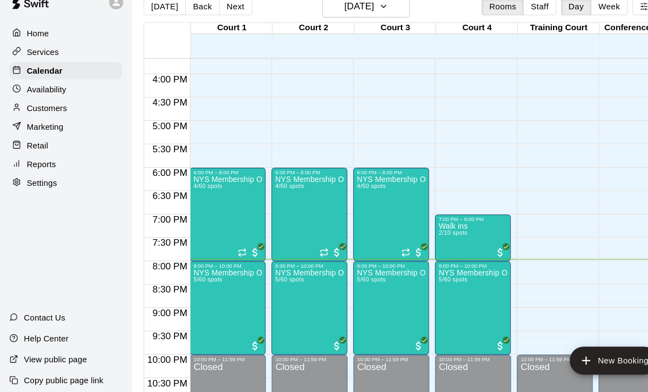
click at [426, 254] on button "edit" at bounding box center [425, 265] width 22 height 22
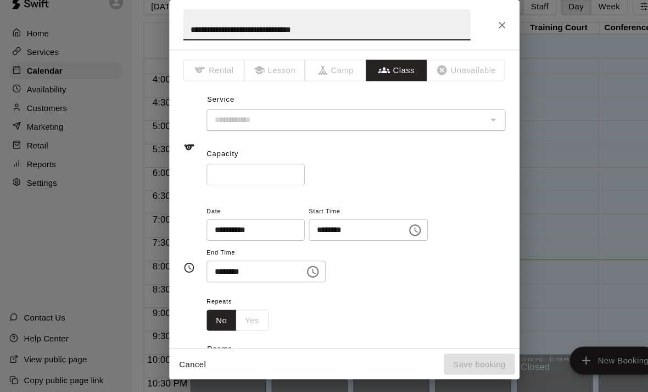
type input "**********"
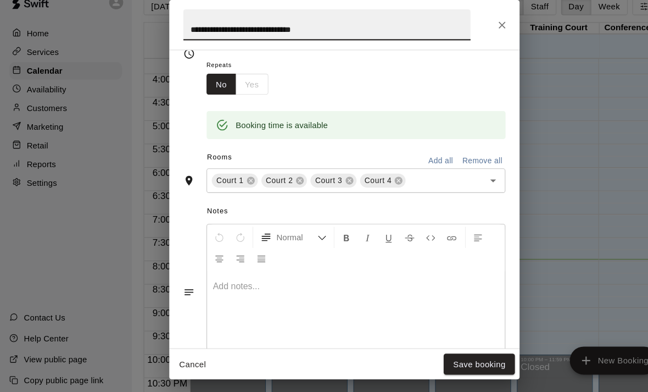
scroll to position [222, 0]
click at [372, 183] on icon at bounding box center [375, 186] width 7 height 7
click at [456, 350] on button "Save booking" at bounding box center [450, 360] width 67 height 20
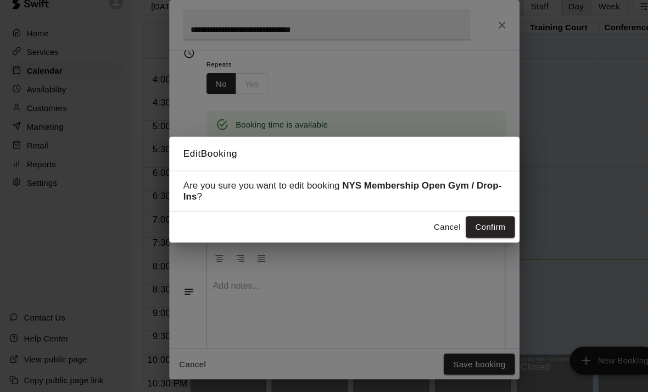
click at [464, 221] on button "Confirm" at bounding box center [461, 231] width 46 height 20
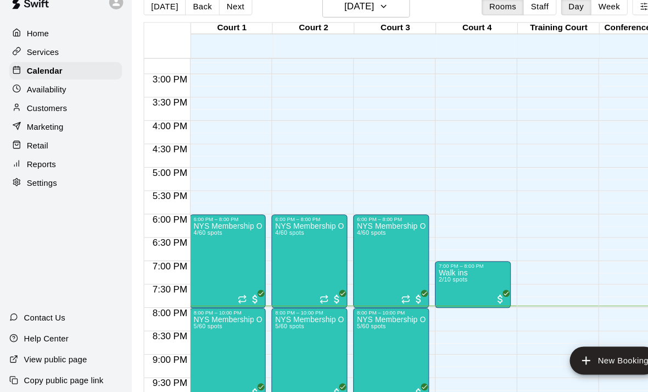
scroll to position [638, -1]
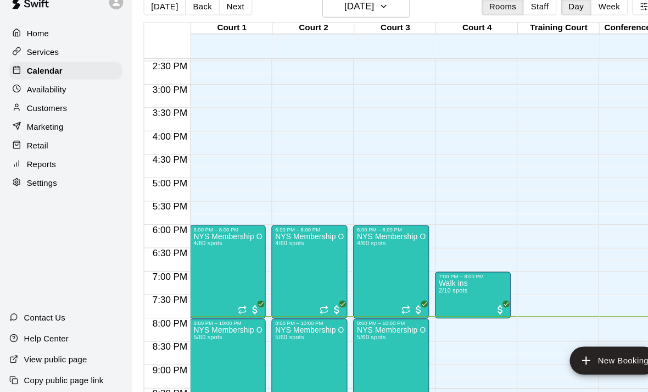
click at [558, 350] on icon "add" at bounding box center [551, 356] width 13 height 13
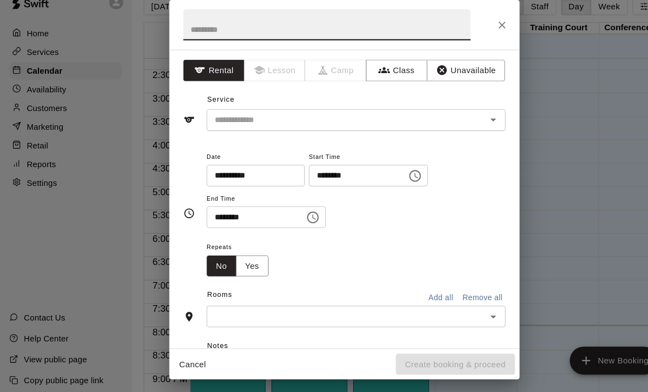
scroll to position [626, 0]
click at [326, 26] on input "text" at bounding box center [307, 40] width 270 height 29
type input "********"
click at [385, 74] on button "Class" at bounding box center [373, 84] width 58 height 20
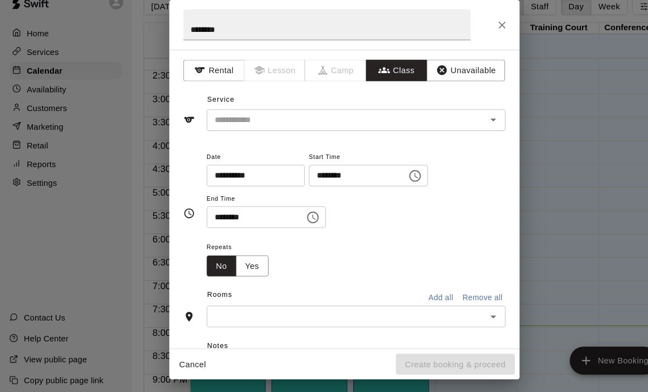
click at [429, 124] on input "text" at bounding box center [326, 131] width 256 height 14
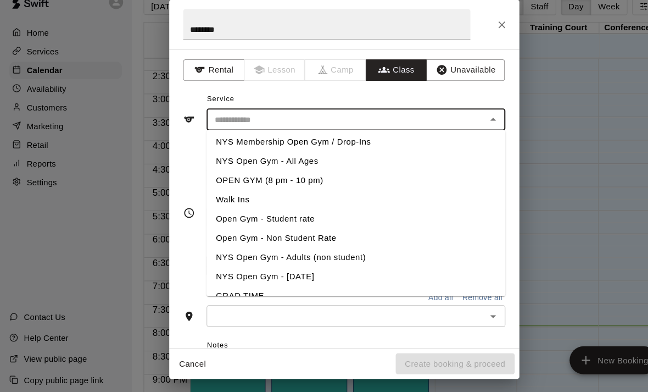
scroll to position [1, 0]
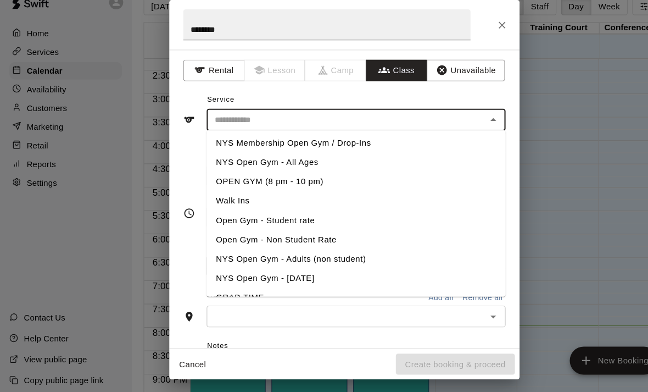
click at [279, 198] on li "Walk Ins" at bounding box center [334, 207] width 281 height 18
type input "********"
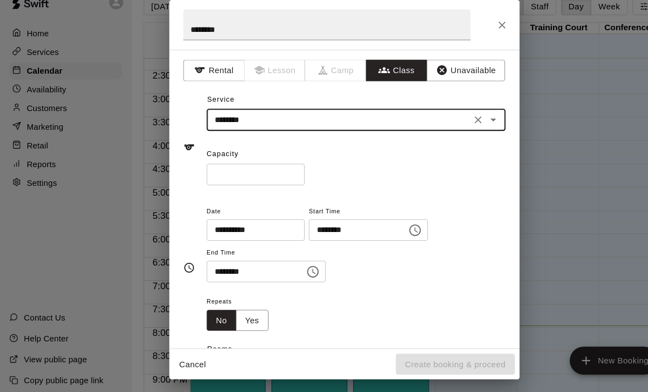
click at [260, 171] on input "*" at bounding box center [240, 181] width 92 height 20
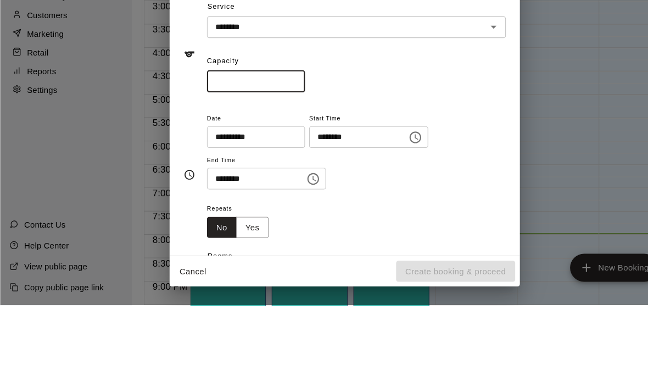
click at [240, 171] on input "*" at bounding box center [240, 181] width 92 height 20
click at [239, 171] on input "*" at bounding box center [240, 181] width 92 height 20
type input "**"
click at [384, 227] on icon "Choose time, selected time is 6:00 PM" at bounding box center [390, 233] width 13 height 13
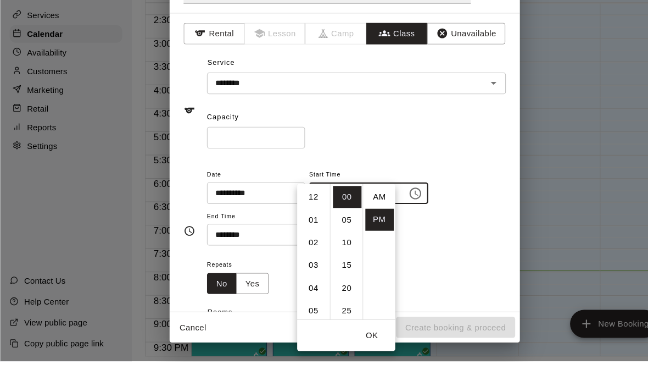
scroll to position [20, 0]
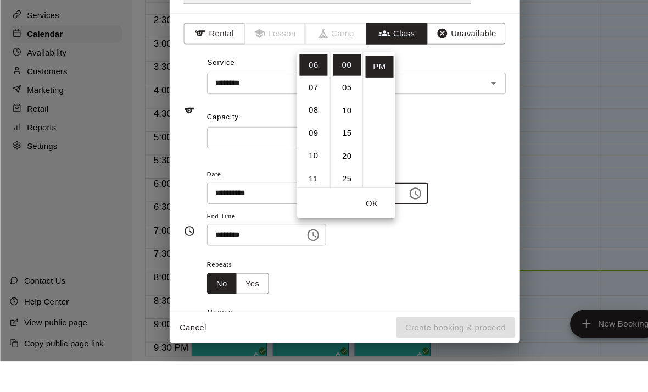
click at [295, 167] on li "09" at bounding box center [295, 177] width 26 height 20
type input "********"
click at [354, 233] on button "OK" at bounding box center [349, 243] width 35 height 20
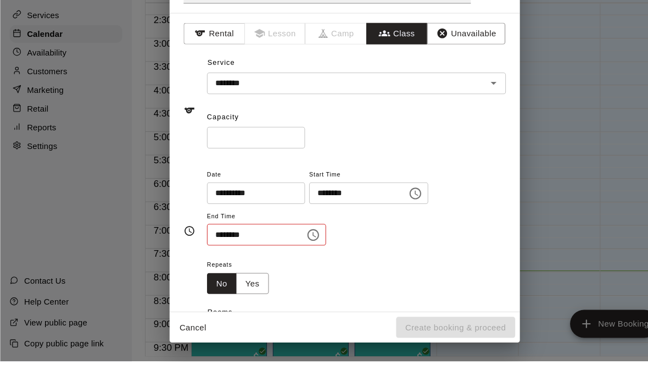
click at [283, 294] on div "Repeats No Yes" at bounding box center [334, 311] width 281 height 35
click at [280, 294] on div "Repeats No Yes" at bounding box center [334, 311] width 281 height 35
click at [275, 294] on div "Repeats No Yes" at bounding box center [334, 311] width 281 height 35
click at [276, 294] on div "Repeats No Yes" at bounding box center [334, 311] width 281 height 35
click at [231, 262] on input "********" at bounding box center [236, 272] width 85 height 20
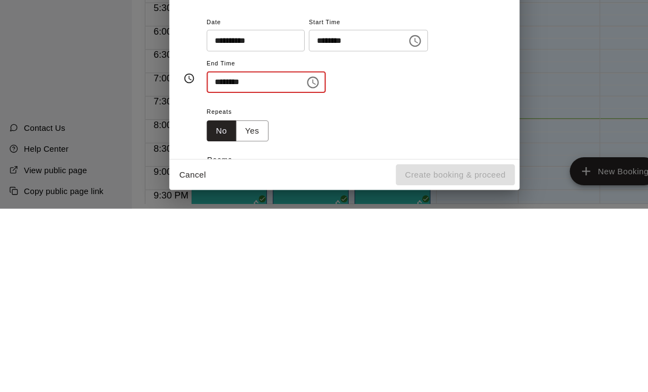
type input "********"
click at [288, 266] on icon "Choose time, selected time is 6:30 PM" at bounding box center [294, 272] width 13 height 13
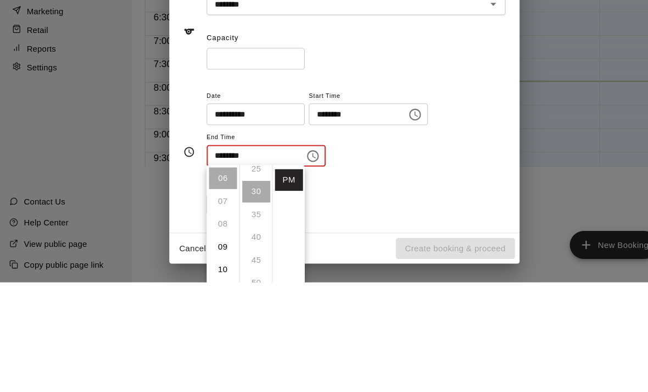
scroll to position [130, 0]
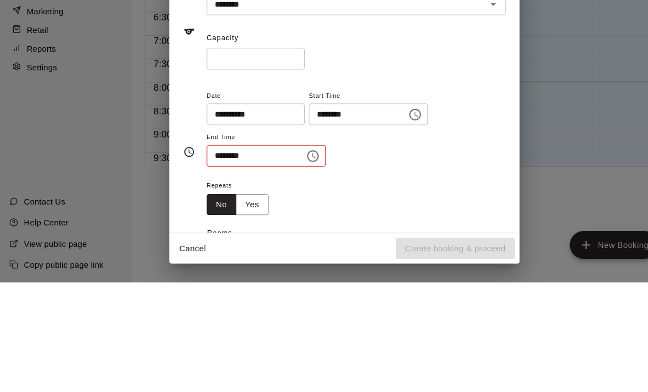
click at [452, 74] on button "Unavailable" at bounding box center [438, 84] width 74 height 20
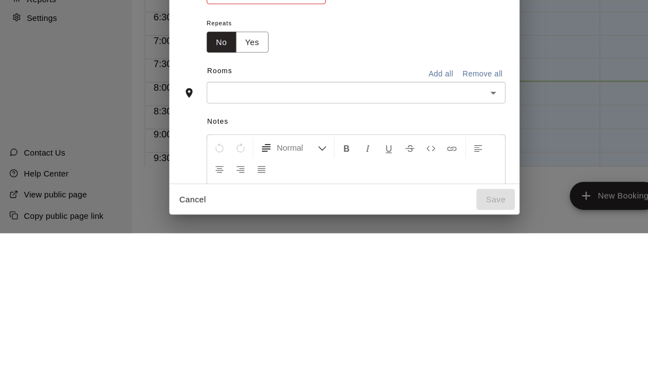
click at [472, 187] on div "Repeats No Yes" at bounding box center [334, 204] width 281 height 35
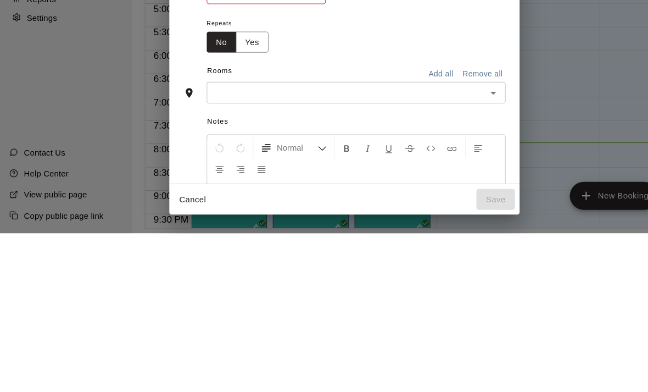
scroll to position [53, 0]
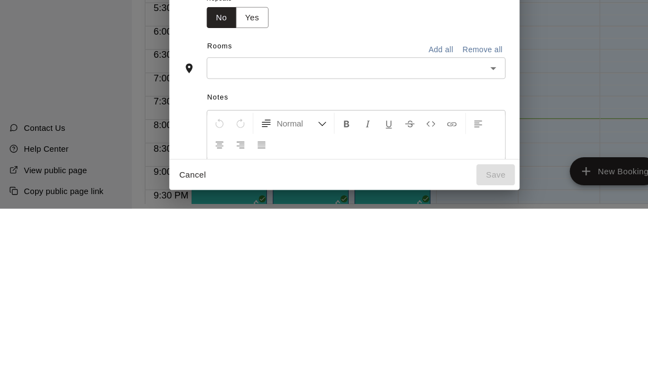
click at [470, 187] on div "Repeats No Yes" at bounding box center [334, 204] width 281 height 35
click at [467, 187] on div "Repeats No Yes" at bounding box center [334, 204] width 281 height 35
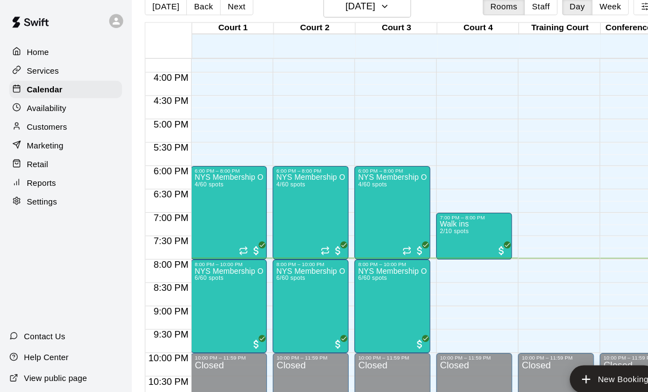
scroll to position [689, 0]
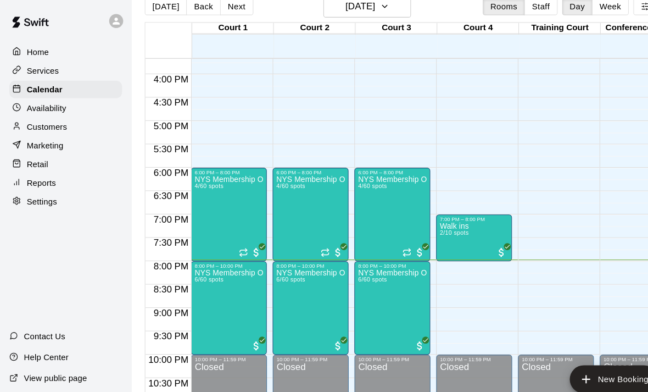
click at [266, 309] on img "edit" at bounding box center [271, 309] width 13 height 13
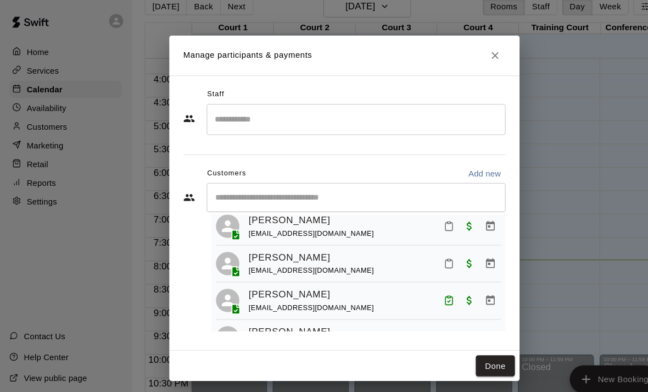
scroll to position [126, 0]
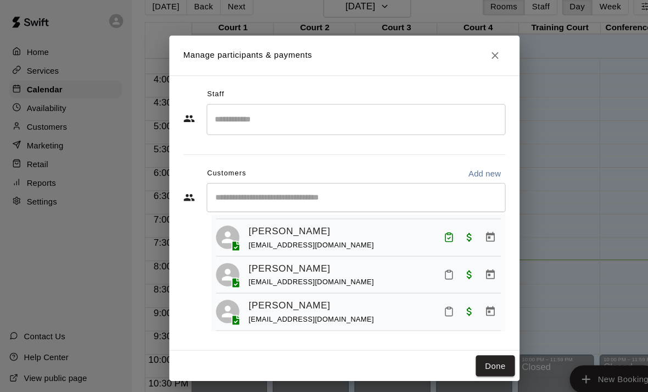
click at [420, 256] on icon "Mark attendance" at bounding box center [422, 258] width 10 height 10
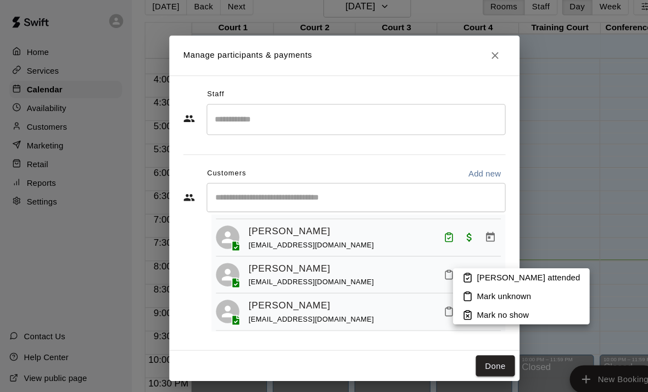
click at [452, 262] on p "[PERSON_NAME] attended" at bounding box center [497, 260] width 97 height 11
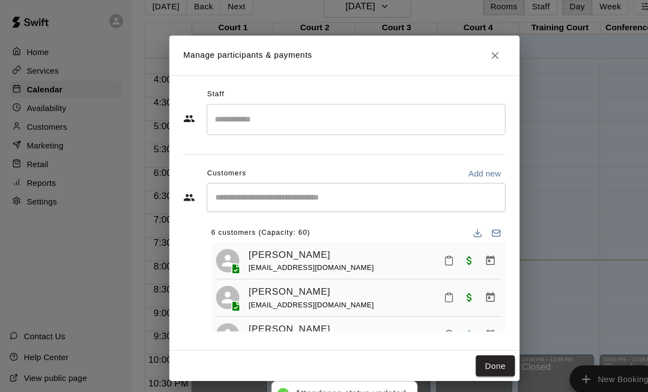
scroll to position [1, 0]
click at [418, 272] on button "Mark attendance" at bounding box center [422, 278] width 19 height 19
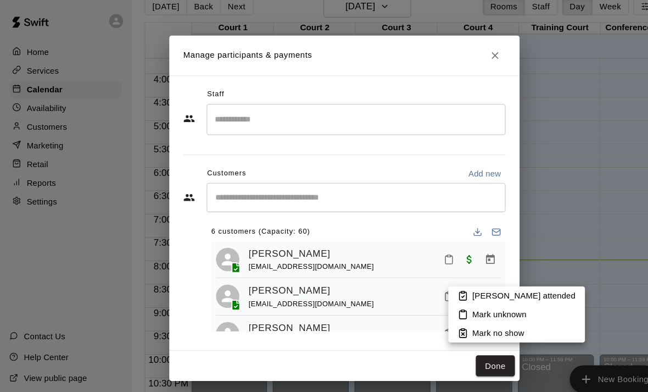
click at [448, 273] on p "[PERSON_NAME] attended" at bounding box center [492, 277] width 97 height 11
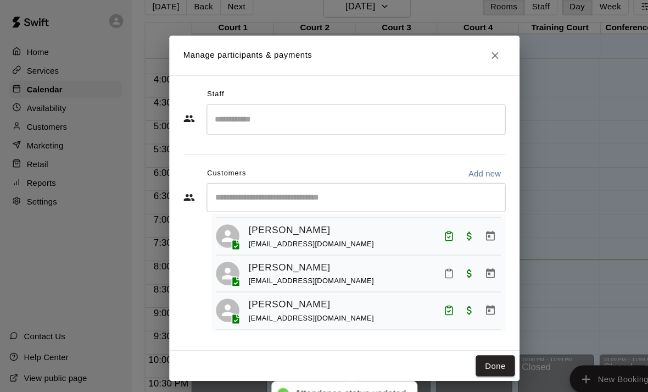
scroll to position [61, 0]
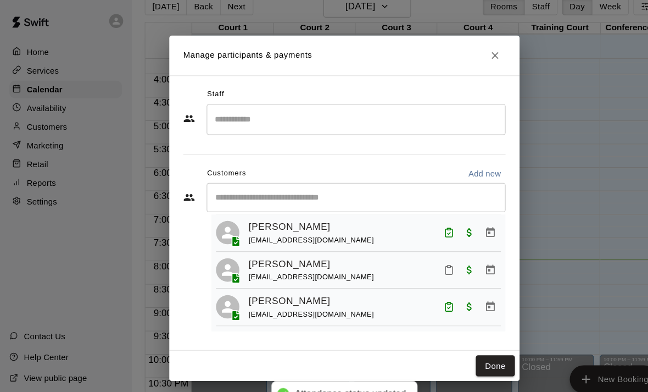
click at [414, 256] on button "Mark attendance" at bounding box center [422, 253] width 19 height 19
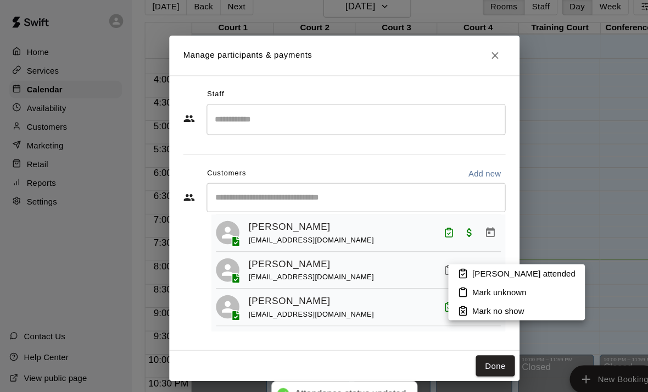
click at [445, 253] on p "[PERSON_NAME] attended" at bounding box center [492, 256] width 97 height 11
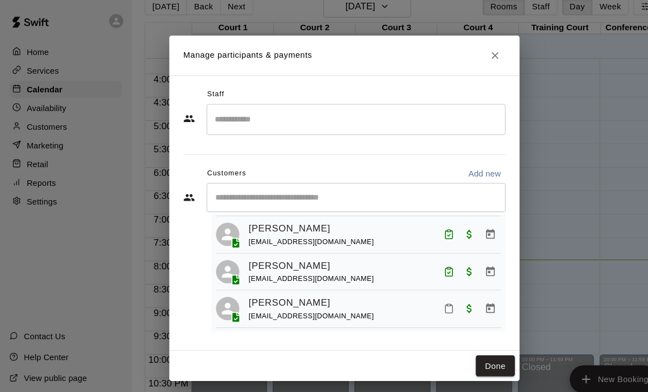
scroll to position [128, 0]
click at [424, 287] on button "Mark attendance" at bounding box center [422, 290] width 19 height 19
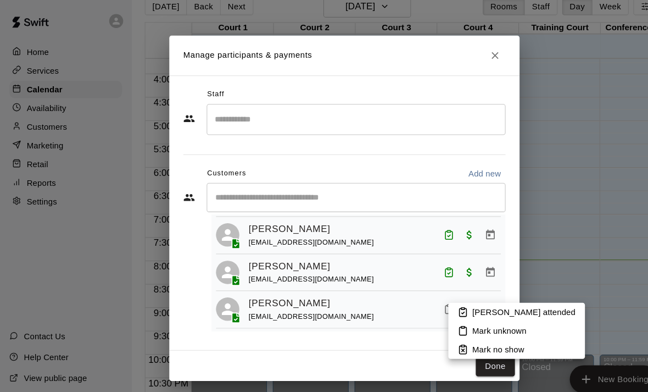
click at [430, 286] on li "[PERSON_NAME] attended" at bounding box center [486, 293] width 128 height 18
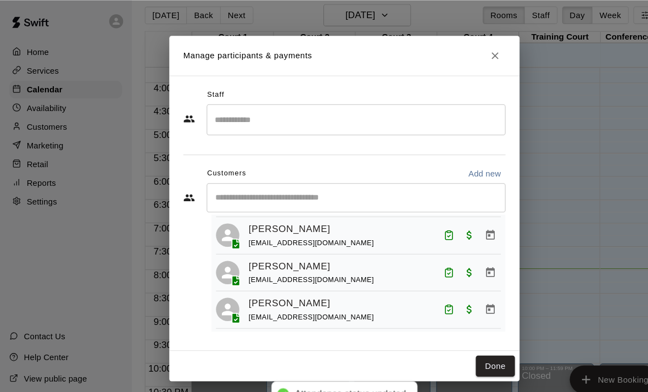
scroll to position [4, 0]
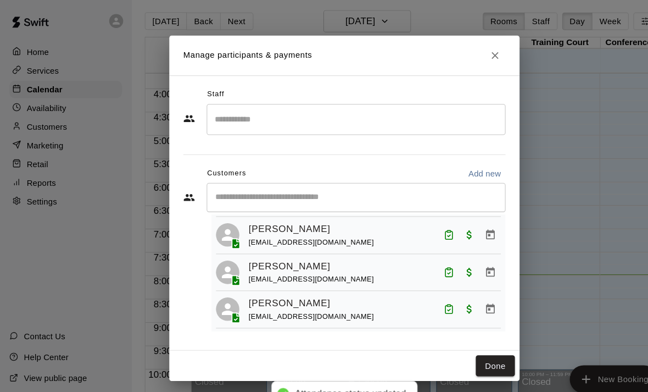
click at [451, 344] on button "Done" at bounding box center [466, 344] width 37 height 20
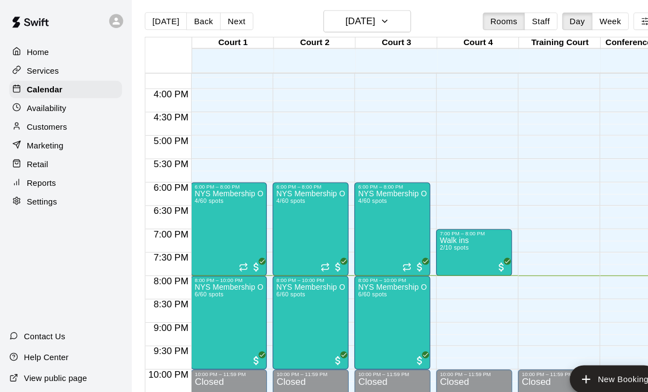
click at [360, 279] on span "6/60 spots" at bounding box center [350, 276] width 27 height 6
click at [344, 311] on img "edit" at bounding box center [348, 311] width 13 height 13
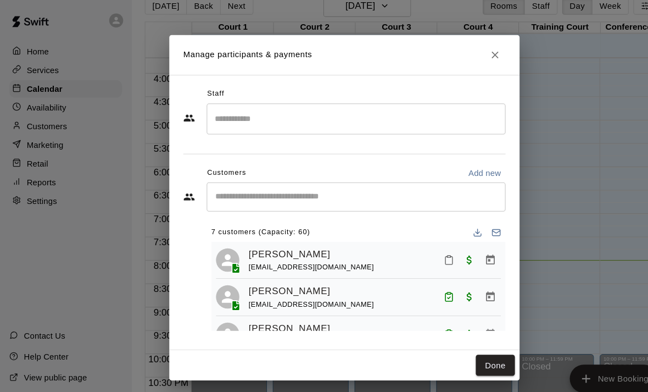
scroll to position [0, 0]
click at [472, 354] on button "Done" at bounding box center [466, 344] width 37 height 20
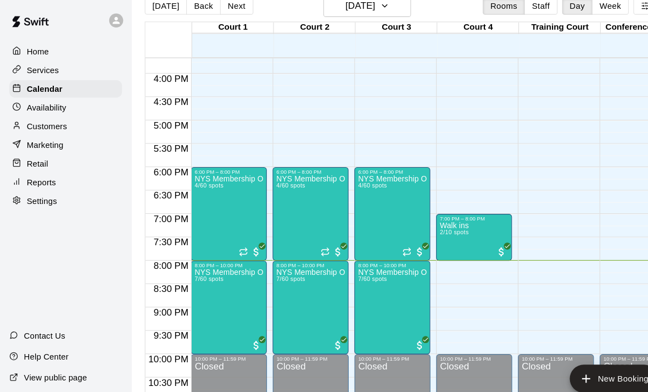
click at [345, 261] on img "edit" at bounding box center [348, 265] width 13 height 13
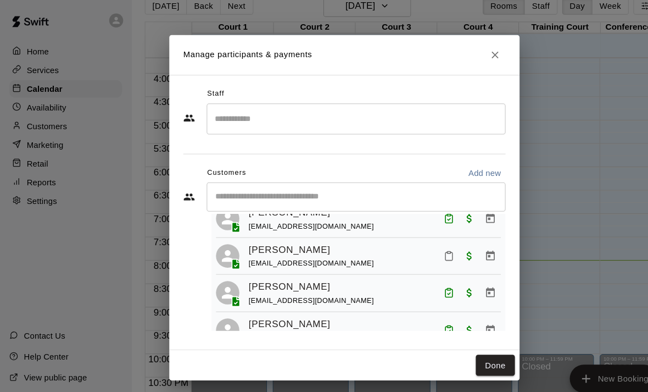
scroll to position [146, 0]
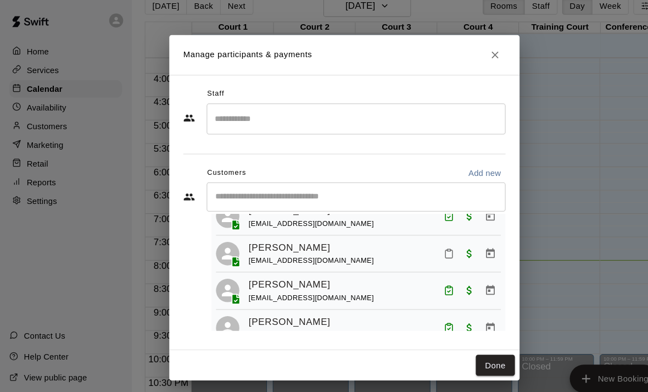
click at [421, 236] on rect "Mark attendance" at bounding box center [422, 235] width 3 height 2
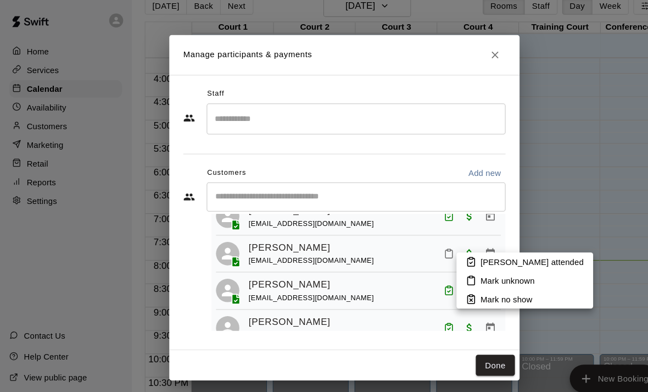
click at [444, 244] on rect at bounding box center [442, 244] width 3 height 2
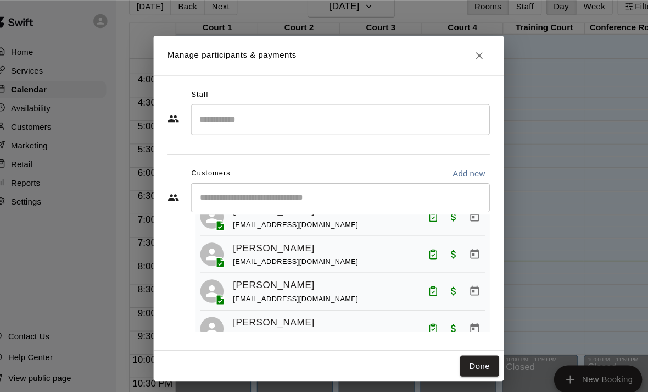
click at [464, 348] on button "Done" at bounding box center [466, 344] width 37 height 20
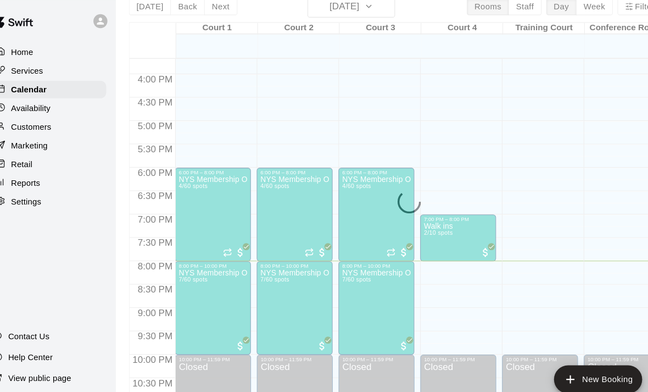
scroll to position [33, 0]
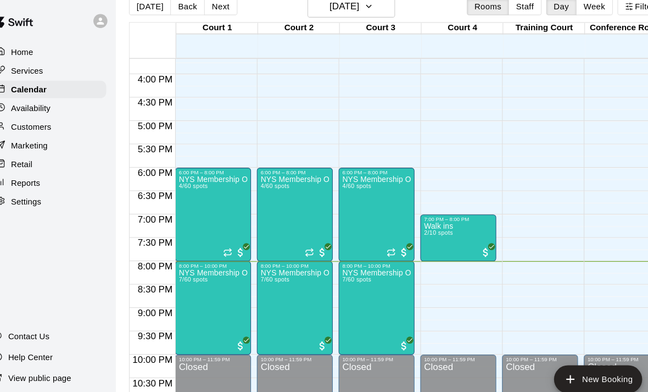
click at [440, 309] on div at bounding box center [324, 196] width 648 height 392
click at [553, 359] on button "New Booking" at bounding box center [577, 356] width 83 height 26
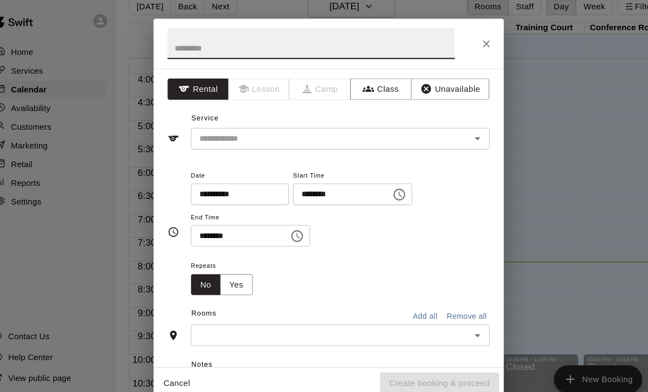
click at [310, 30] on input "text" at bounding box center [307, 40] width 270 height 29
type input "********"
click at [370, 93] on button "Class" at bounding box center [373, 84] width 58 height 20
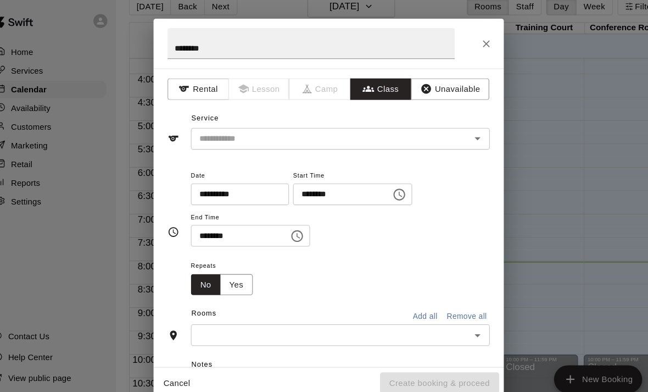
click at [346, 124] on input "text" at bounding box center [326, 131] width 256 height 14
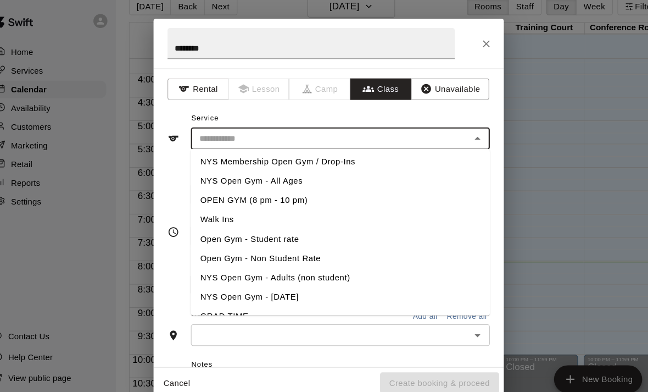
click at [250, 204] on li "Walk Ins" at bounding box center [334, 207] width 281 height 18
type input "********"
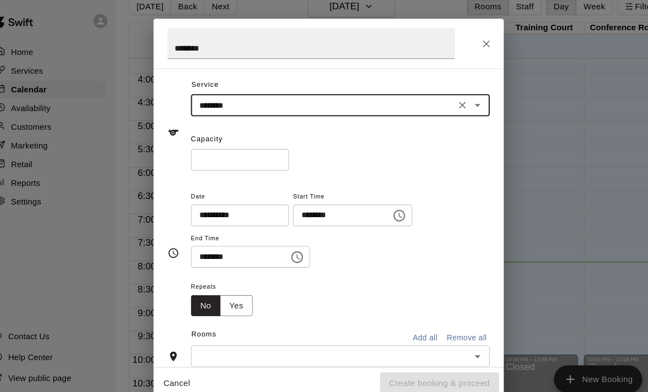
scroll to position [44, 0]
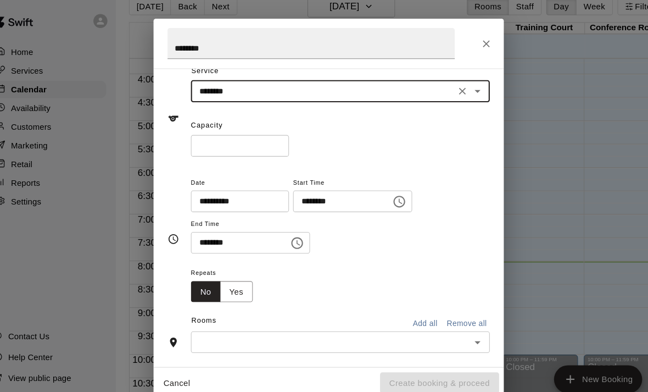
click at [226, 128] on input "*" at bounding box center [240, 137] width 92 height 20
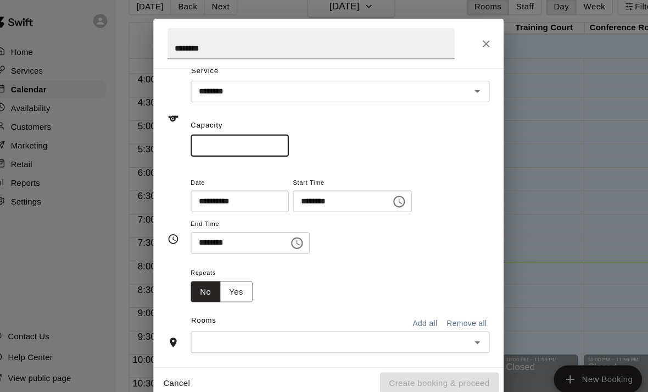
click at [238, 121] on div "Capacity * ​" at bounding box center [334, 128] width 281 height 38
click at [244, 136] on input "*" at bounding box center [240, 137] width 92 height 20
type input "**"
click at [384, 188] on icon "Choose time, selected time is 7:00 PM" at bounding box center [390, 189] width 13 height 13
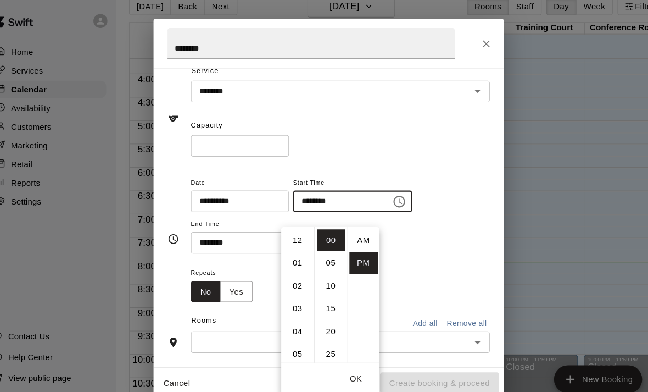
scroll to position [20, 0]
click at [282, 259] on li "09" at bounding box center [295, 269] width 26 height 20
type input "********"
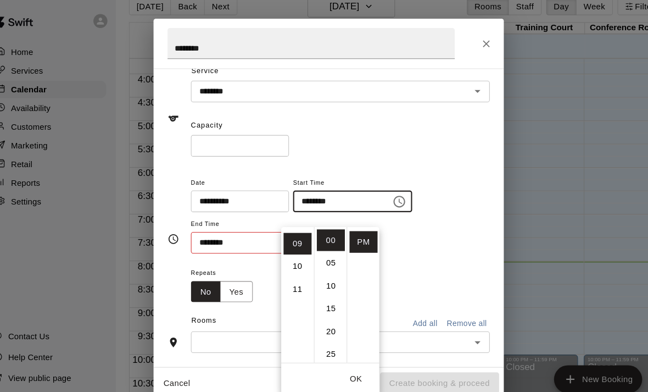
scroll to position [193, 0]
click at [245, 225] on input "********" at bounding box center [236, 228] width 85 height 20
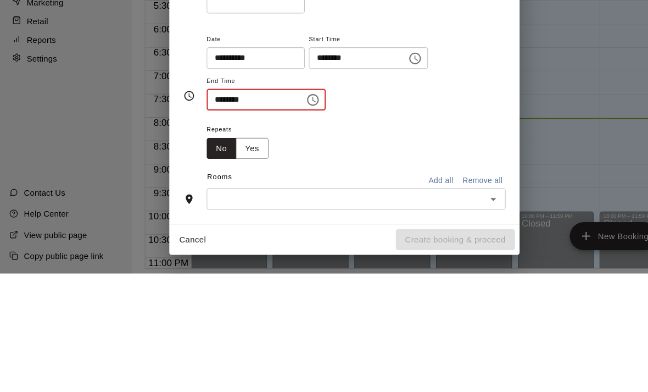
click at [288, 222] on icon "Choose time, selected time is 7:30 PM" at bounding box center [294, 228] width 13 height 13
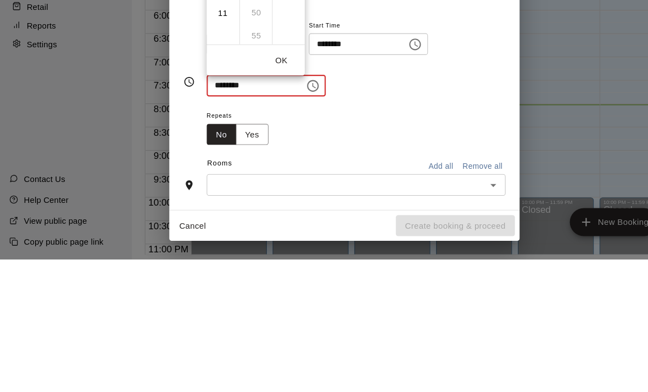
scroll to position [0, 0]
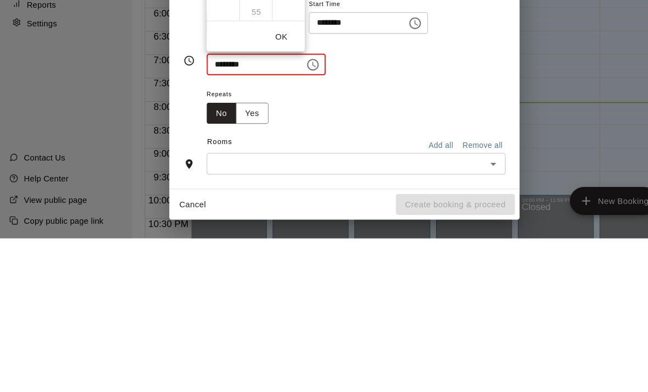
click at [209, 135] on li "10" at bounding box center [210, 136] width 26 height 20
click at [234, 66] on li "00" at bounding box center [241, 71] width 26 height 20
type input "********"
click at [266, 201] on button "OK" at bounding box center [264, 202] width 35 height 20
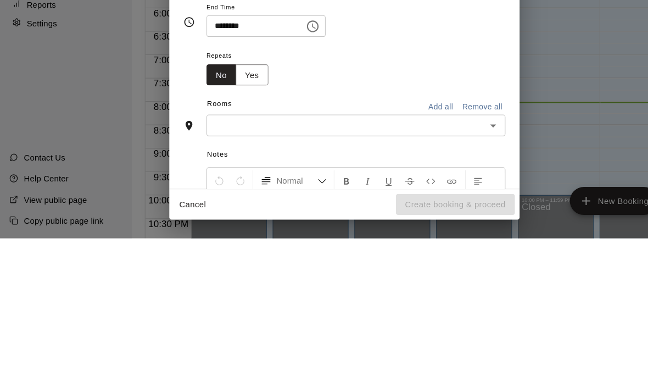
scroll to position [113, 0]
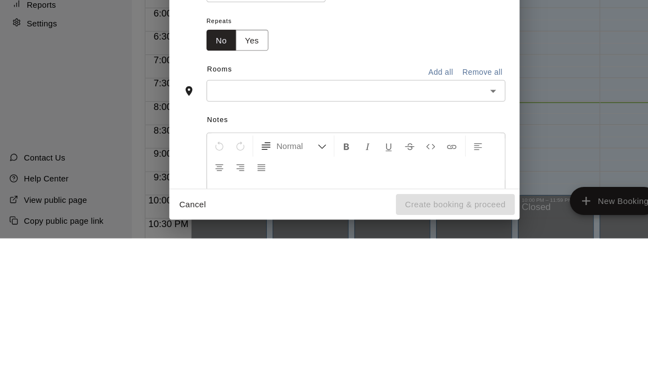
click at [407, 250] on input "text" at bounding box center [326, 253] width 256 height 14
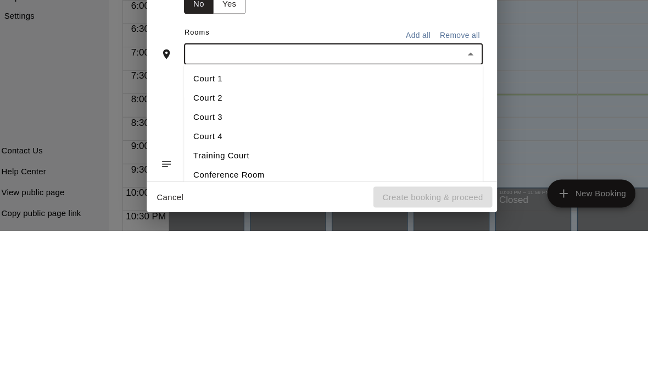
scroll to position [153, 0]
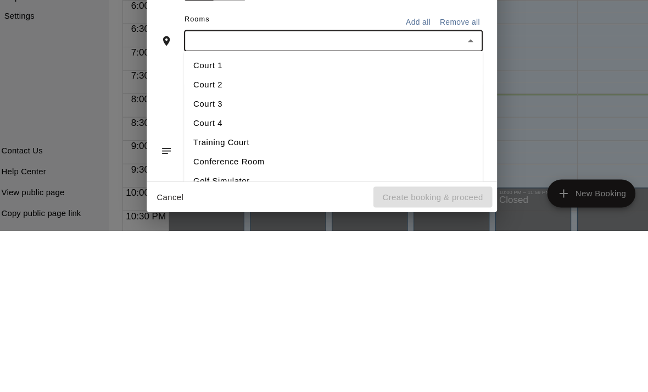
click at [221, 263] on li "Court 3" at bounding box center [334, 272] width 281 height 18
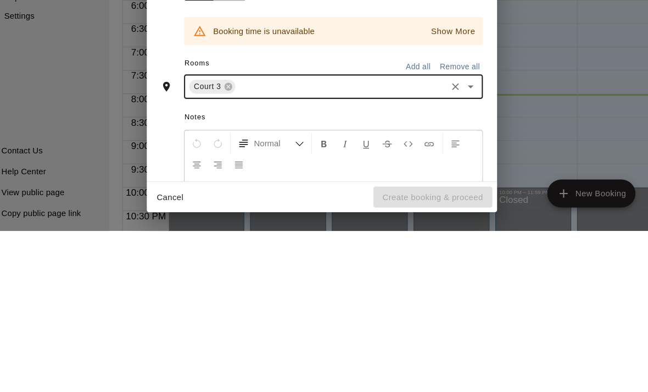
click at [215, 249] on div "Court 3" at bounding box center [220, 255] width 43 height 13
click at [212, 249] on div "Court 3" at bounding box center [220, 255] width 43 height 13
click at [232, 253] on icon at bounding box center [235, 256] width 7 height 7
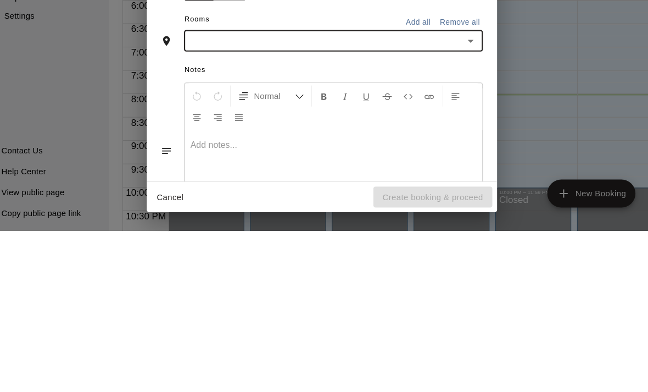
click at [431, 206] on input "text" at bounding box center [326, 213] width 256 height 14
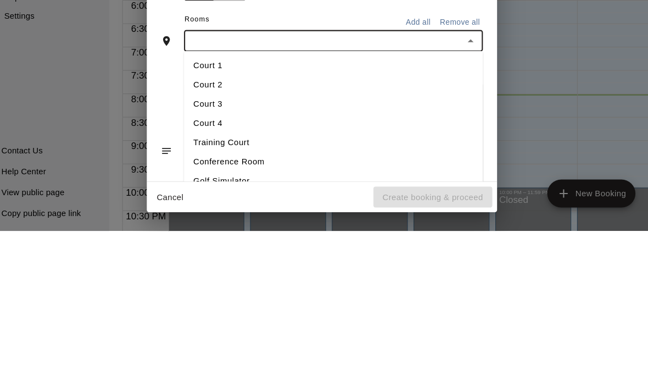
click at [238, 281] on li "Court 4" at bounding box center [334, 290] width 281 height 18
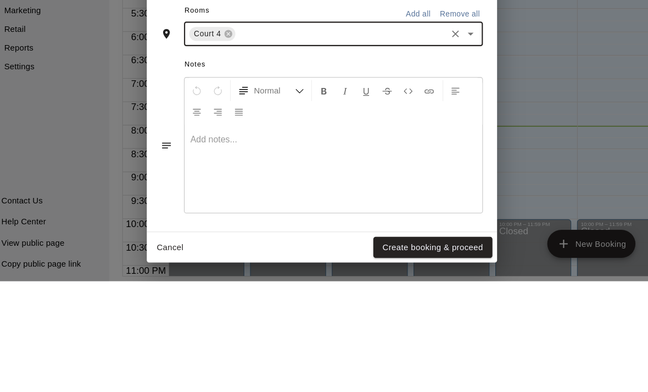
scroll to position [47, 0]
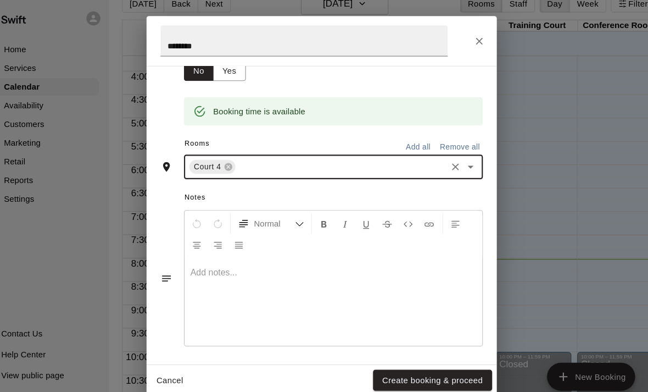
click at [404, 364] on button "Create booking & proceed" at bounding box center [428, 360] width 112 height 20
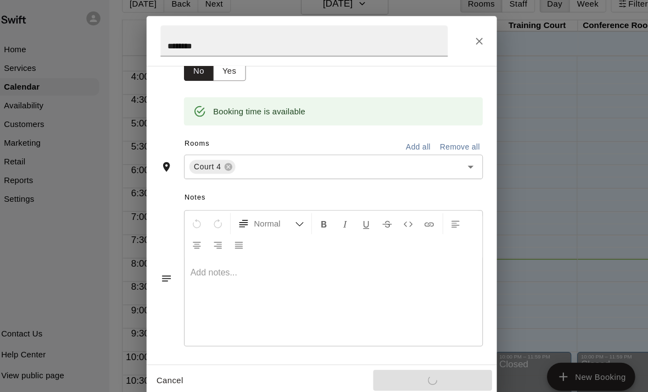
click at [403, 364] on div "Cancel Create booking & proceed" at bounding box center [323, 359] width 329 height 29
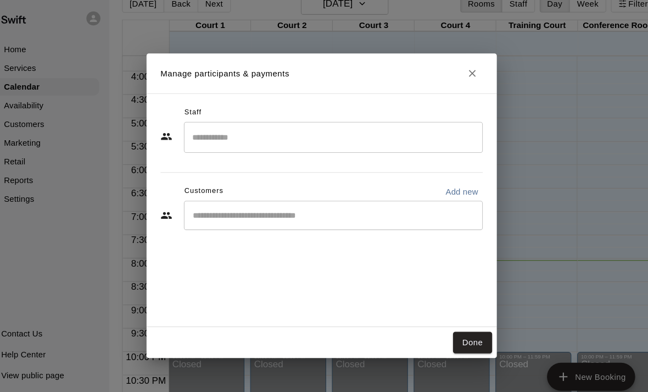
click at [456, 305] on div "Staff ​ Customers Add new ​" at bounding box center [323, 200] width 329 height 220
click at [454, 328] on button "Done" at bounding box center [466, 324] width 37 height 20
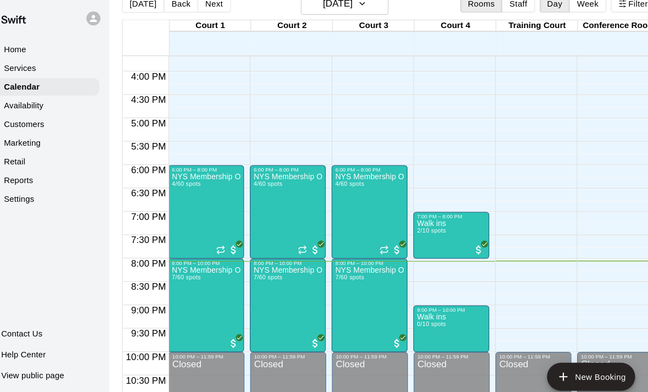
click at [413, 304] on span "0/10 spots" at bounding box center [426, 307] width 27 height 6
click at [398, 304] on img "edit" at bounding box center [404, 310] width 13 height 13
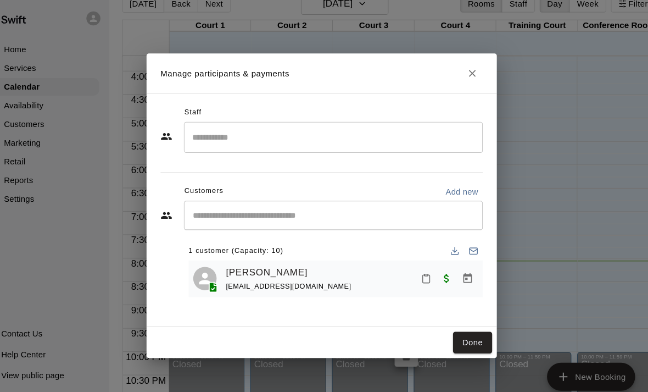
click at [419, 266] on icon "Mark attendance" at bounding box center [422, 265] width 7 height 8
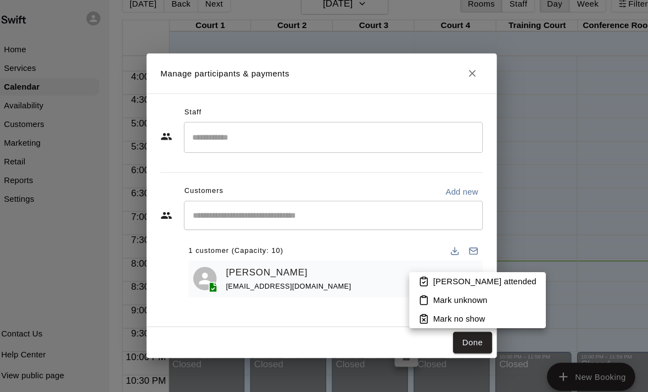
click at [429, 264] on p "[PERSON_NAME] attended" at bounding box center [477, 266] width 97 height 11
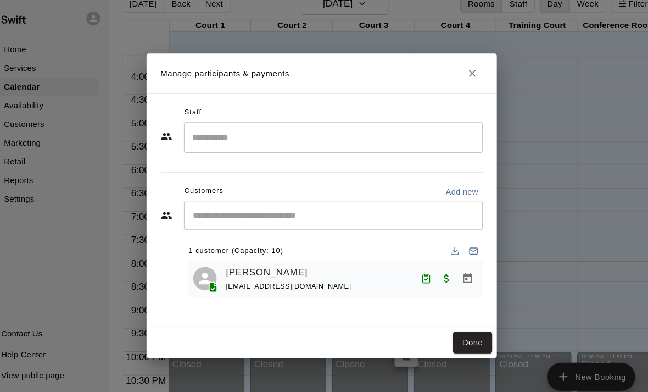
click at [449, 316] on button "Done" at bounding box center [466, 324] width 37 height 20
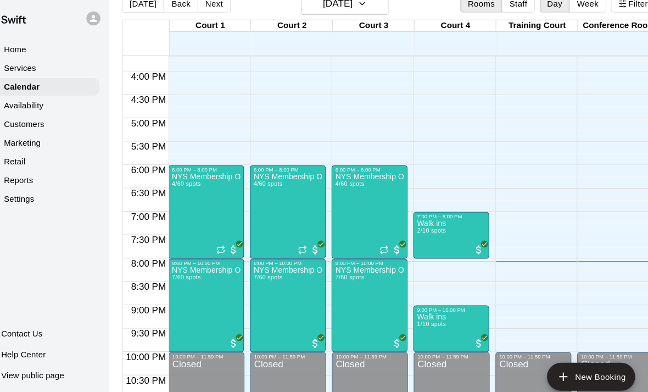
click at [424, 268] on div at bounding box center [324, 196] width 648 height 392
click at [361, 298] on div at bounding box center [324, 196] width 648 height 392
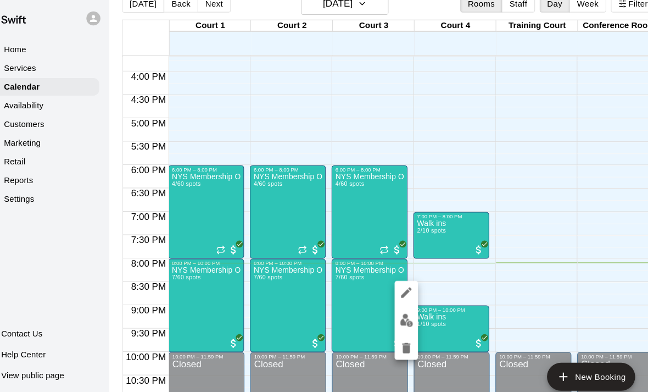
click at [393, 283] on div at bounding box center [404, 303] width 22 height 74
click at [398, 297] on img "edit" at bounding box center [404, 303] width 13 height 13
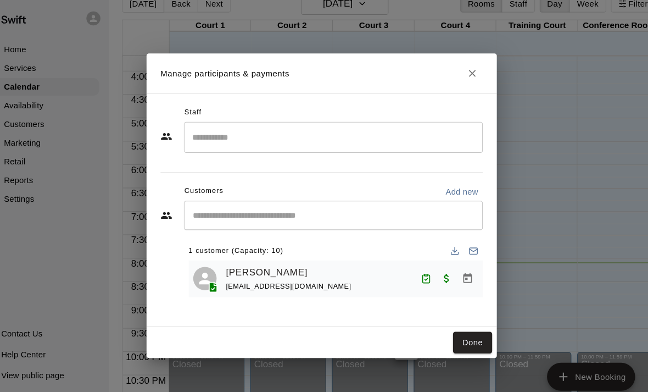
click at [432, 303] on div "Staff ​ Customers Add new ​ 1 customer (Capacity: 10) [PERSON_NAME] [EMAIL_ADDR…" at bounding box center [323, 200] width 329 height 220
click at [448, 329] on button "Done" at bounding box center [466, 324] width 37 height 20
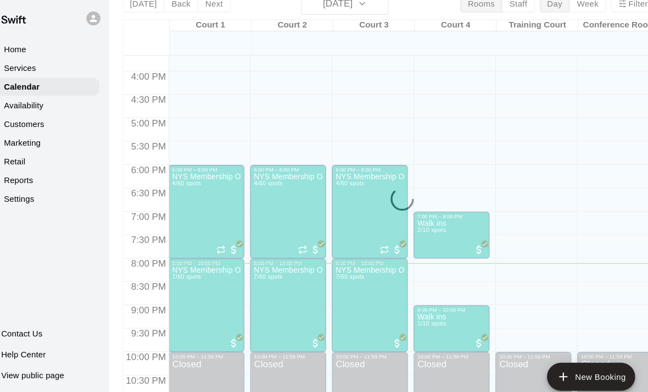
click at [448, 329] on button "Done" at bounding box center [466, 324] width 37 height 20
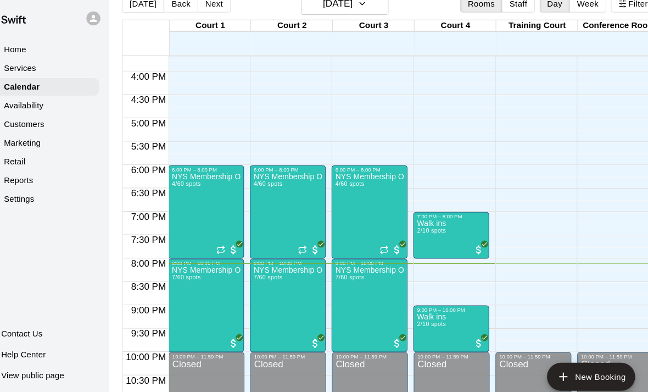
click at [413, 291] on div "9:00 PM – 10:00 PM" at bounding box center [445, 293] width 65 height 5
click at [398, 290] on img "edit" at bounding box center [404, 296] width 13 height 13
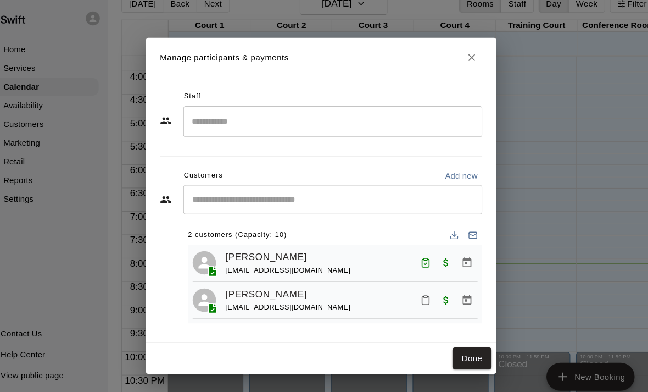
click at [387, 279] on div "[PERSON_NAME] [EMAIL_ADDRESS][DOMAIN_NAME]" at bounding box center [352, 285] width 237 height 26
click at [417, 284] on icon "Mark attendance" at bounding box center [422, 284] width 10 height 10
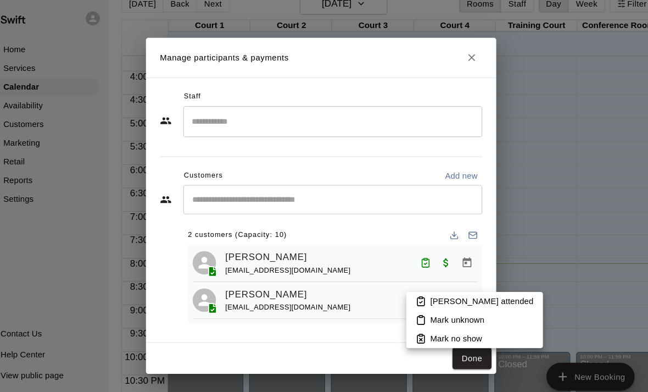
click at [404, 281] on li "[PERSON_NAME] attended" at bounding box center [468, 286] width 128 height 18
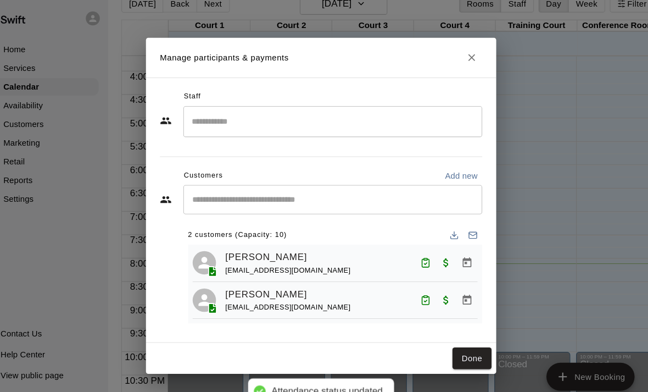
click at [448, 333] on button "Done" at bounding box center [466, 339] width 37 height 20
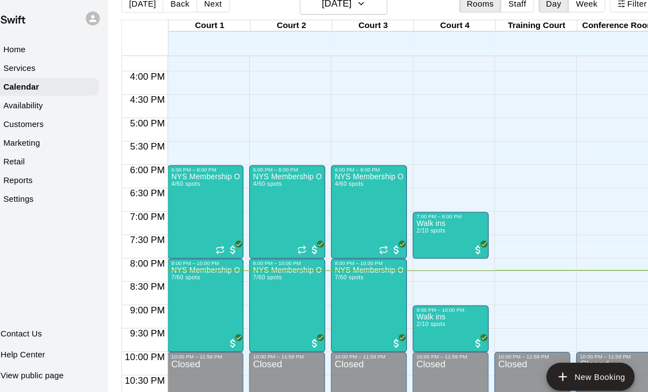
click at [422, 283] on div at bounding box center [324, 196] width 648 height 392
click at [320, 258] on img "edit" at bounding box center [326, 259] width 13 height 13
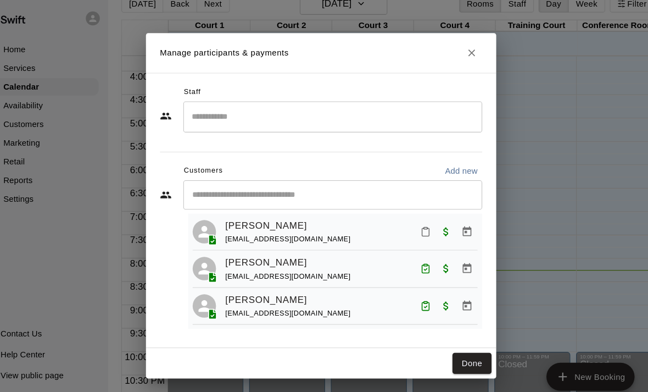
scroll to position [24, 0]
click at [417, 221] on icon "Mark attendance" at bounding box center [422, 221] width 10 height 10
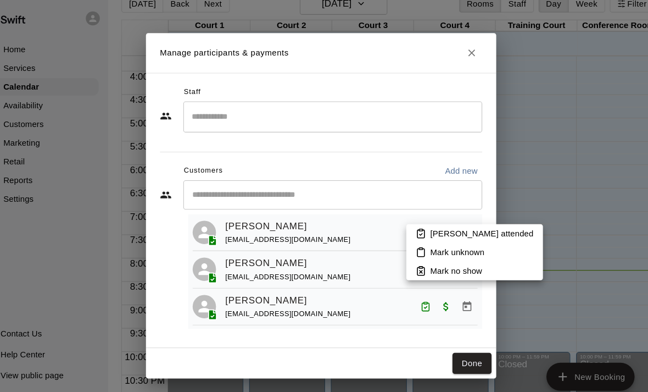
click at [427, 218] on p "[PERSON_NAME] attended" at bounding box center [475, 221] width 97 height 11
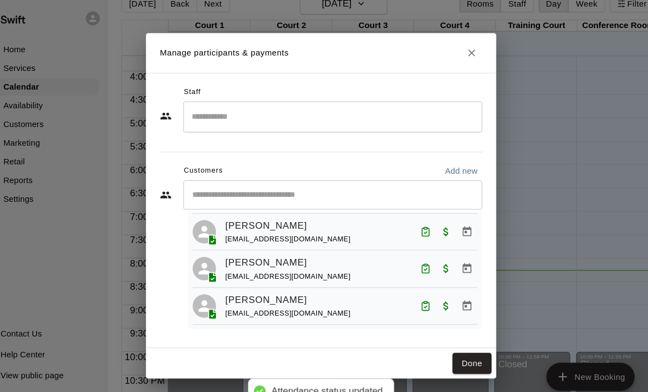
click at [448, 343] on button "Done" at bounding box center [466, 344] width 37 height 20
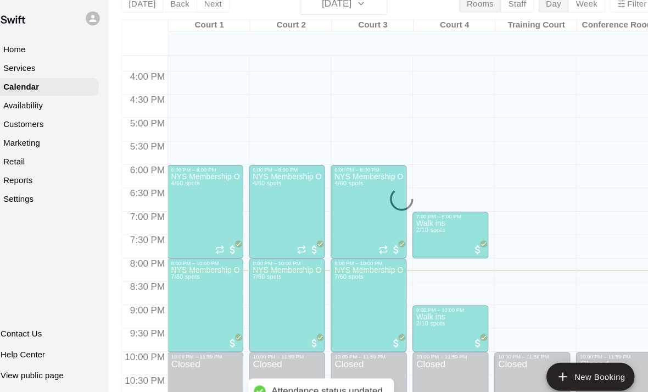
click at [413, 304] on span "2/10 spots" at bounding box center [426, 307] width 27 height 6
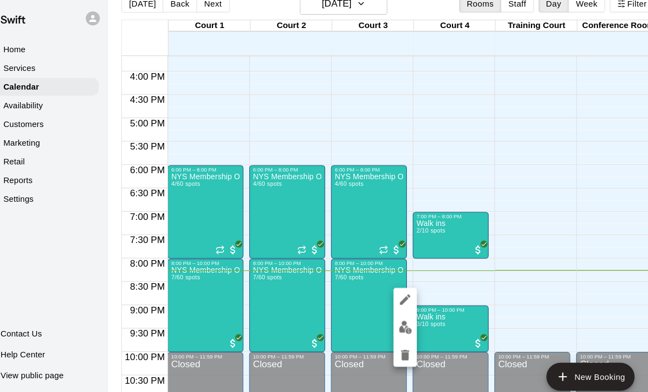
click at [397, 304] on img "edit" at bounding box center [403, 310] width 13 height 13
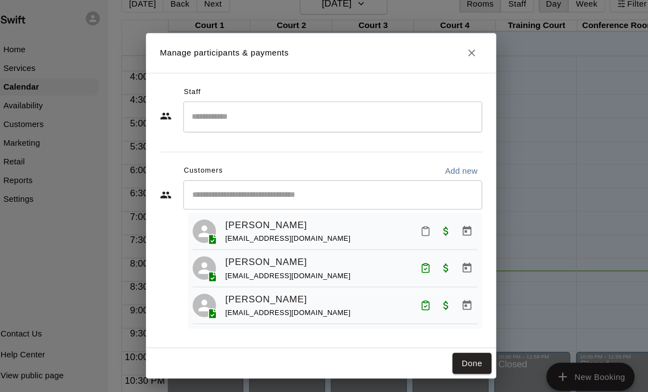
scroll to position [25, 0]
click at [417, 219] on icon "Mark attendance" at bounding box center [422, 220] width 10 height 10
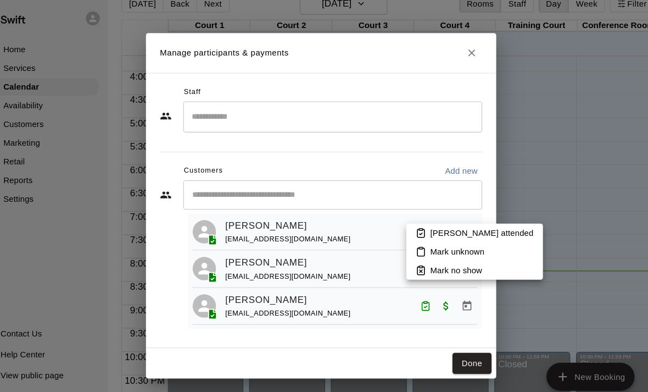
click at [427, 220] on p "[PERSON_NAME] attended" at bounding box center [475, 221] width 97 height 11
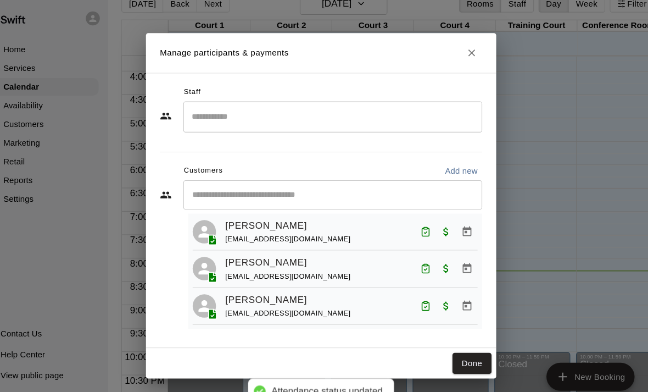
click at [448, 335] on button "Done" at bounding box center [466, 344] width 37 height 20
